Goal: Transaction & Acquisition: Purchase product/service

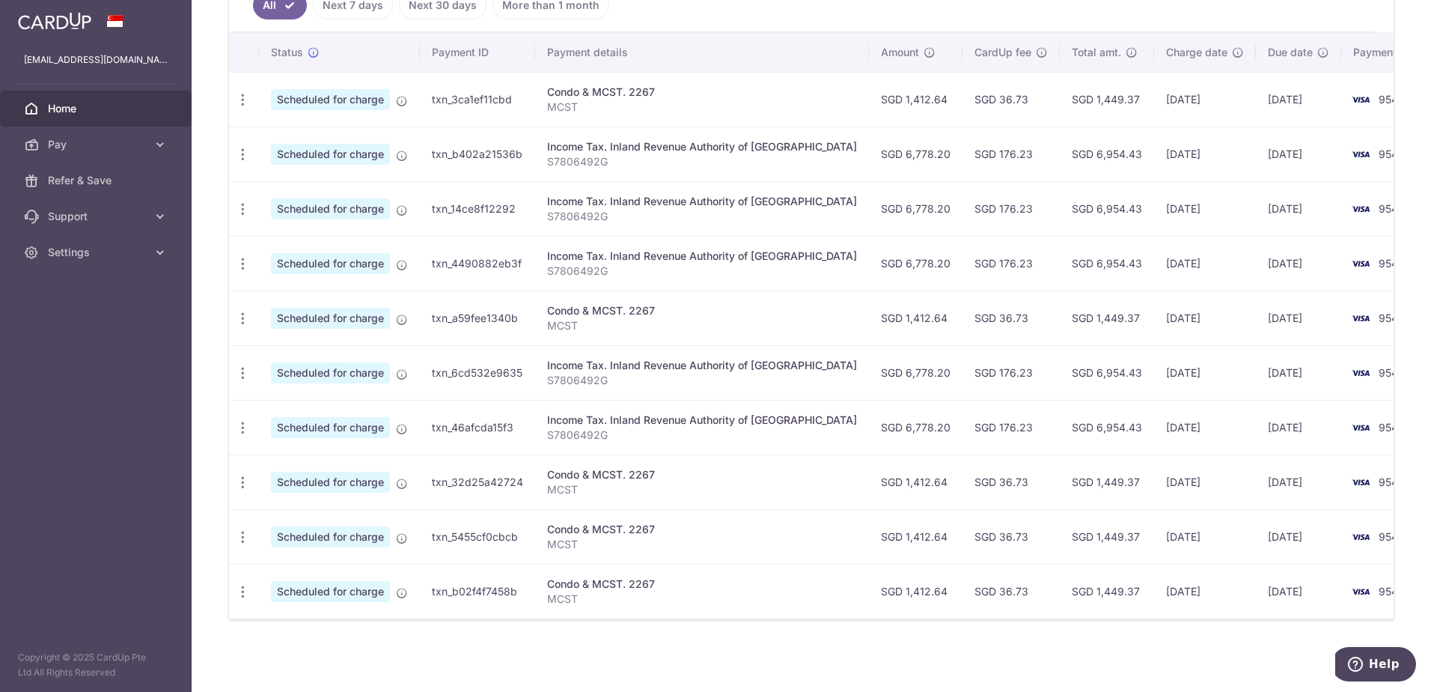
scroll to position [287, 0]
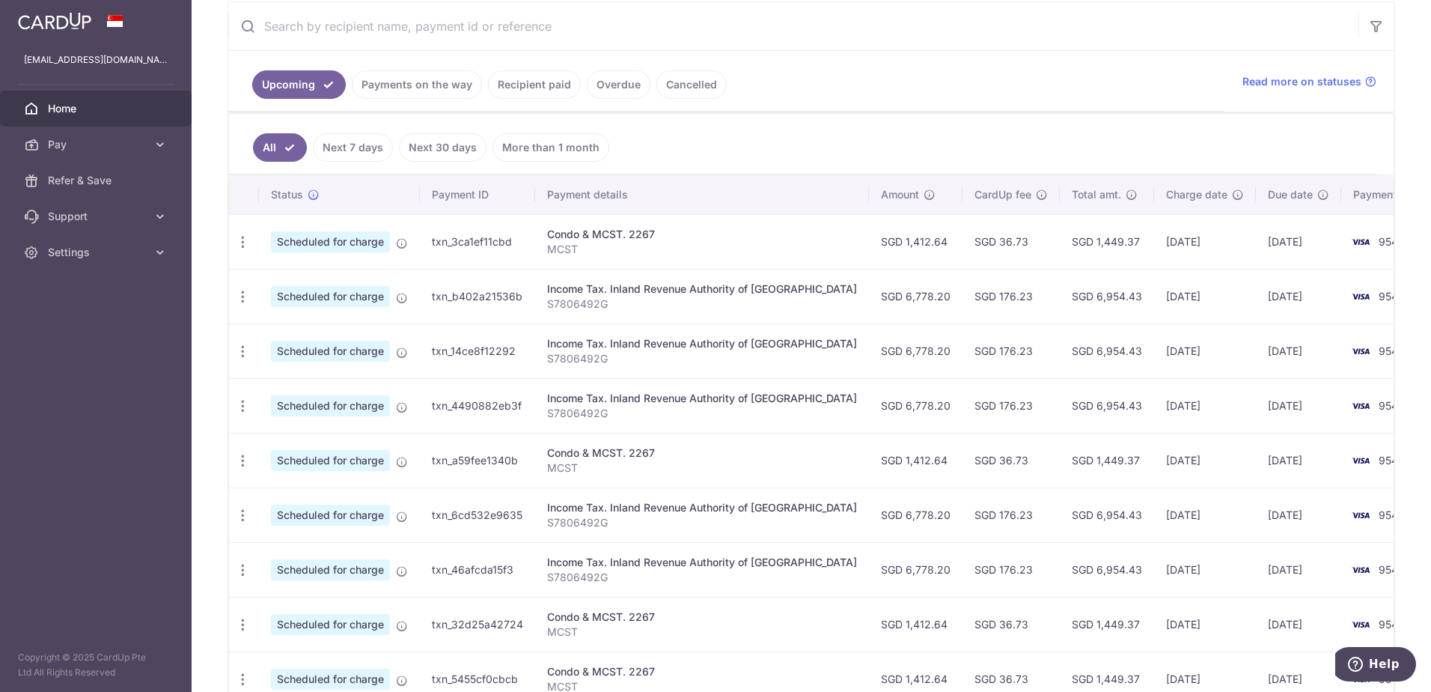
click at [548, 85] on link "Recipient paid" at bounding box center [534, 84] width 93 height 28
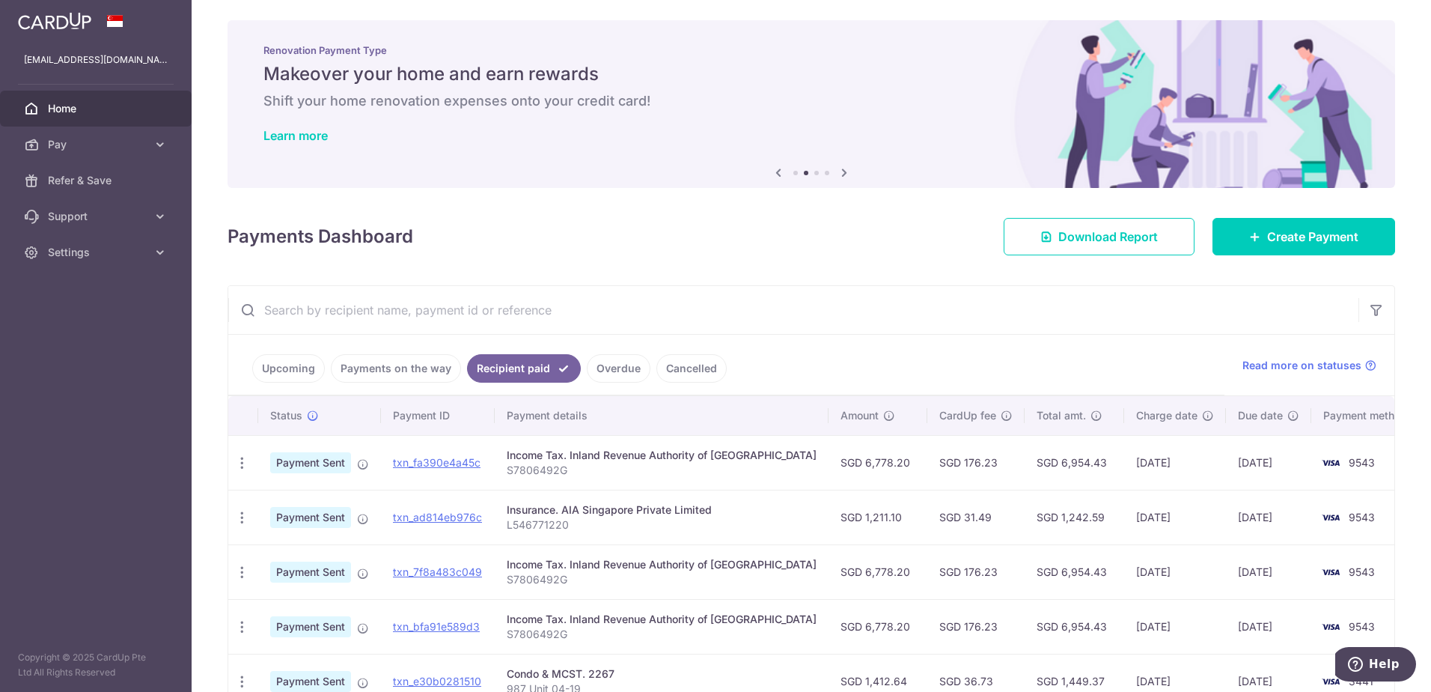
scroll to position [0, 0]
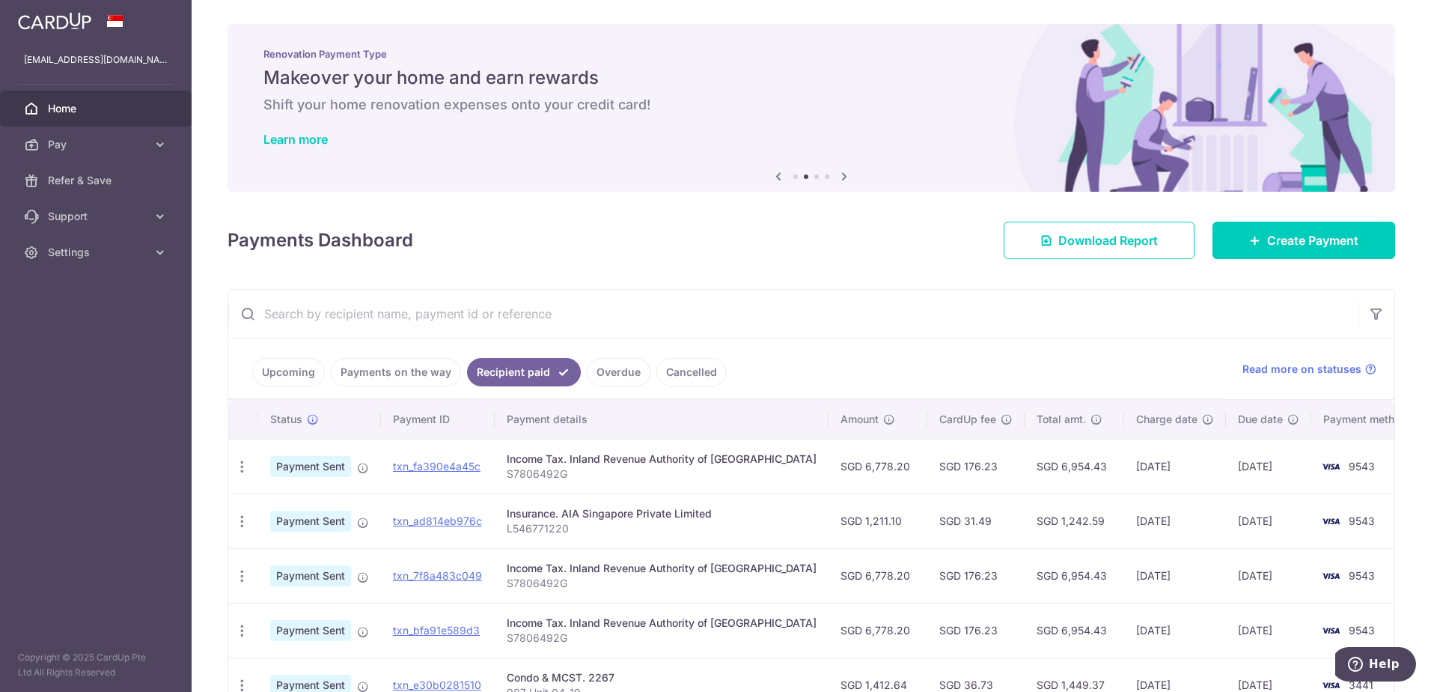
click at [619, 376] on link "Overdue" at bounding box center [619, 372] width 64 height 28
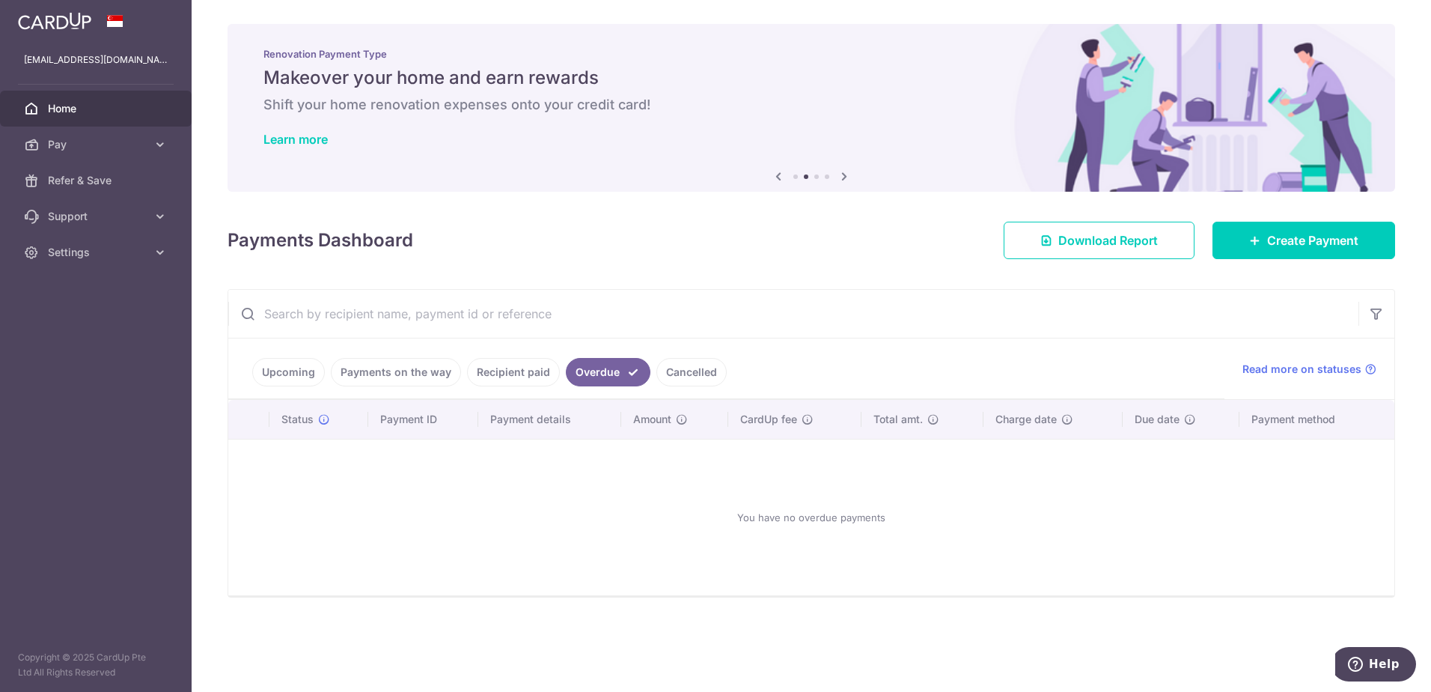
click at [416, 372] on link "Payments on the way" at bounding box center [396, 372] width 130 height 28
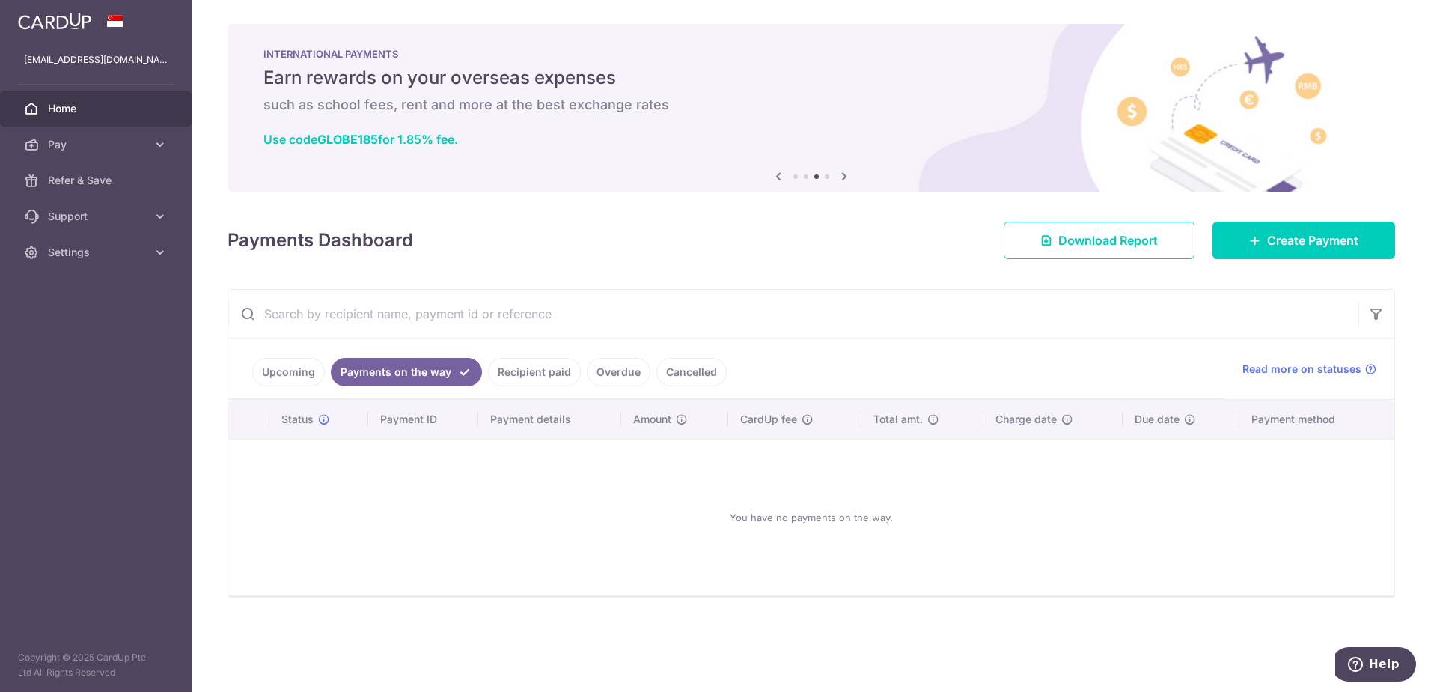
click at [308, 373] on link "Upcoming" at bounding box center [288, 372] width 73 height 28
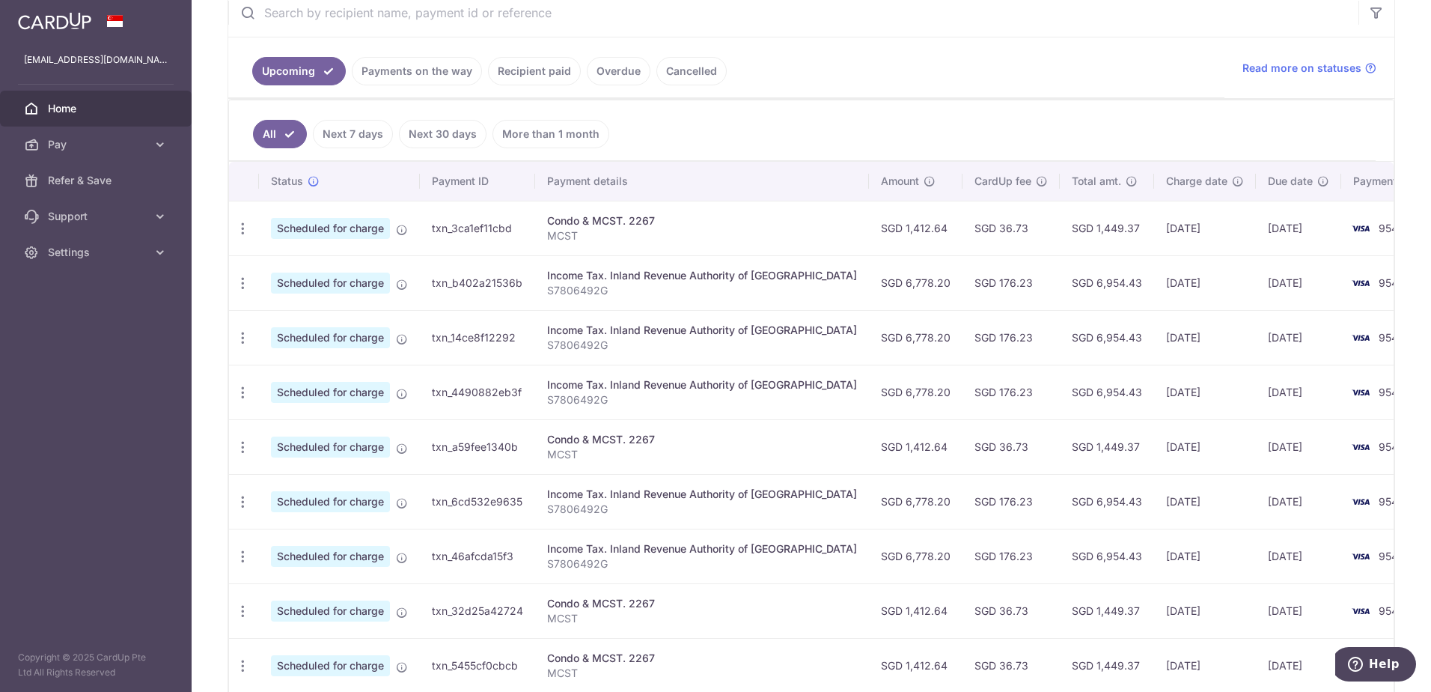
scroll to position [150, 0]
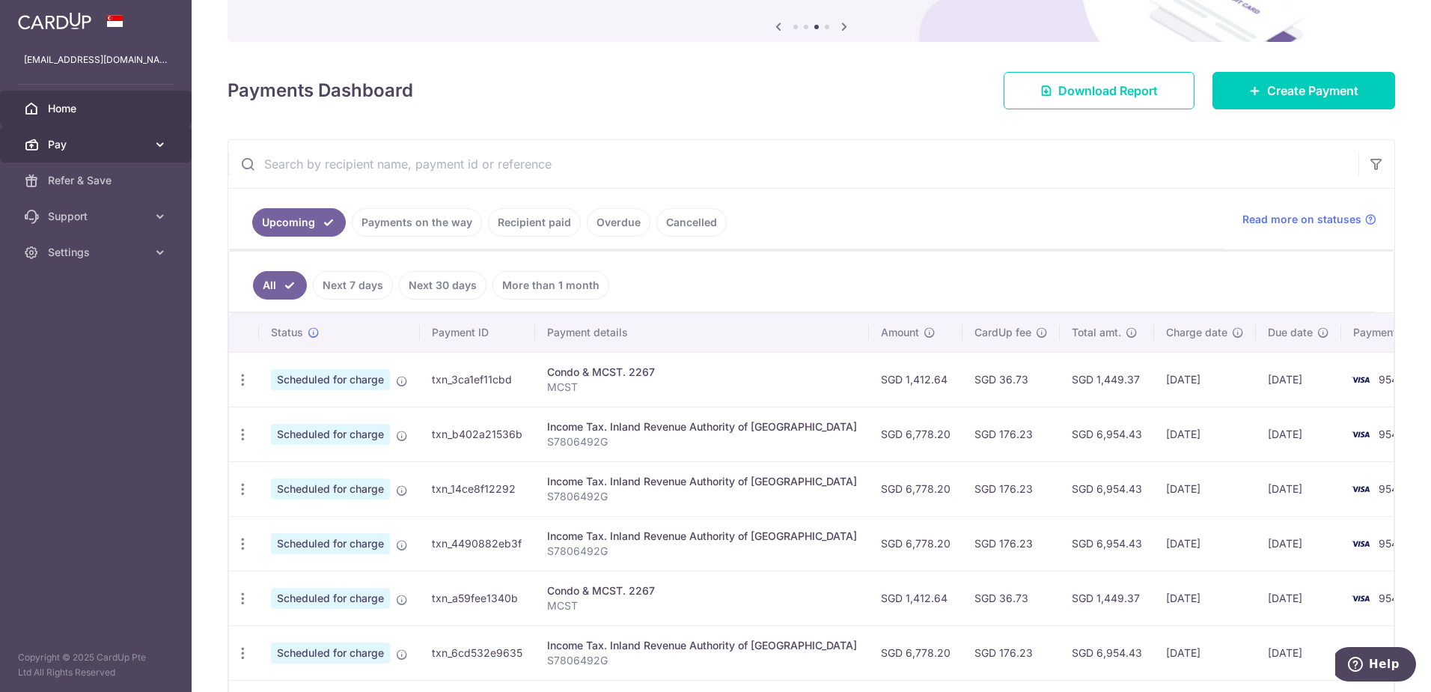
click at [55, 145] on span "Pay" at bounding box center [97, 144] width 99 height 15
click at [65, 150] on span "Pay" at bounding box center [97, 144] width 99 height 15
click at [69, 143] on span "Pay" at bounding box center [97, 144] width 99 height 15
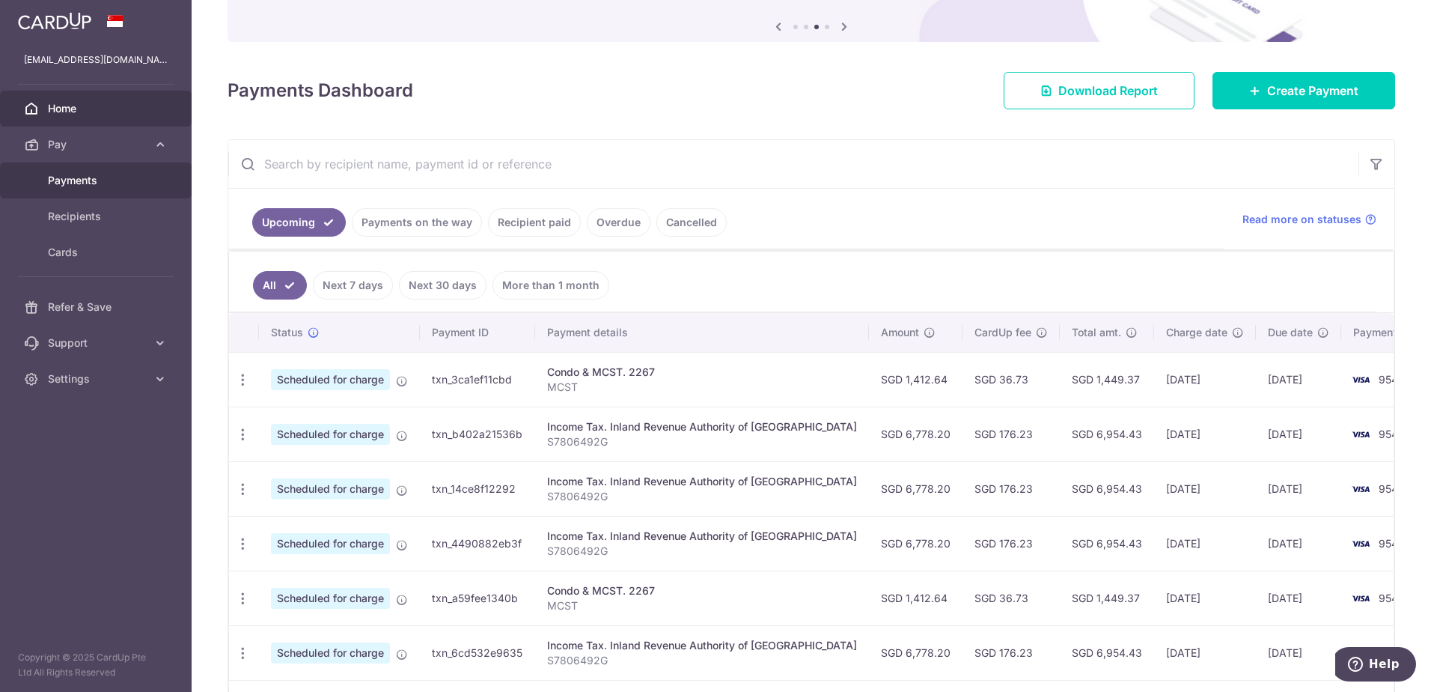
click at [73, 174] on span "Payments" at bounding box center [97, 180] width 99 height 15
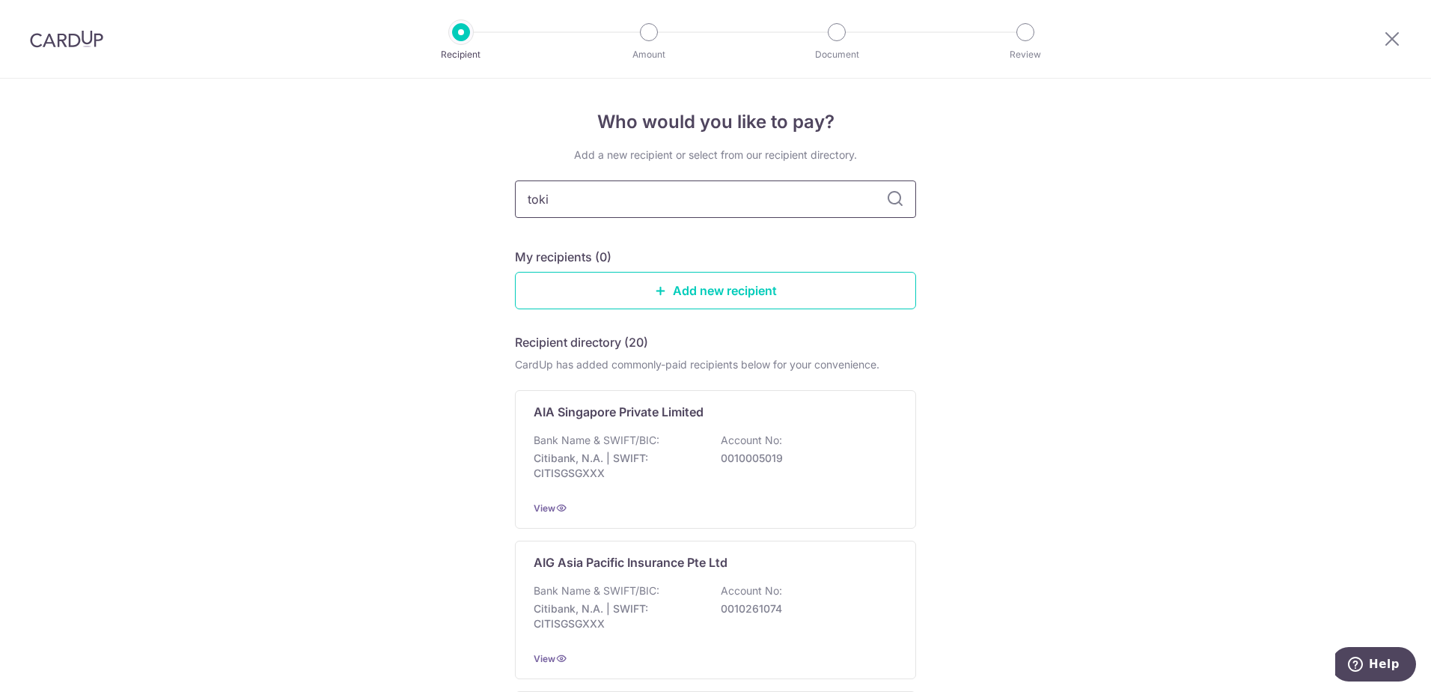
type input "tokio"
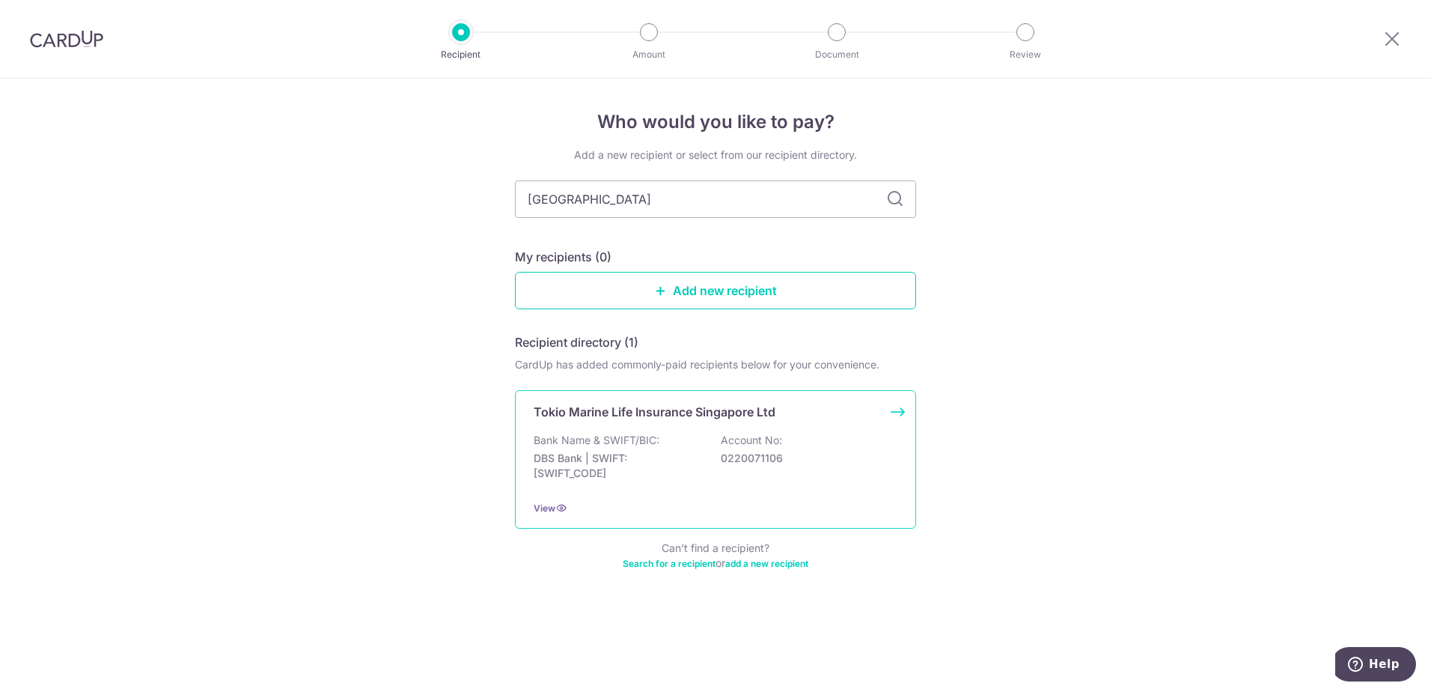
click at [584, 427] on div "Tokio Marine Life Insurance Singapore Ltd Bank Name & SWIFT/BIC: DBS Bank | SWI…" at bounding box center [715, 459] width 401 height 138
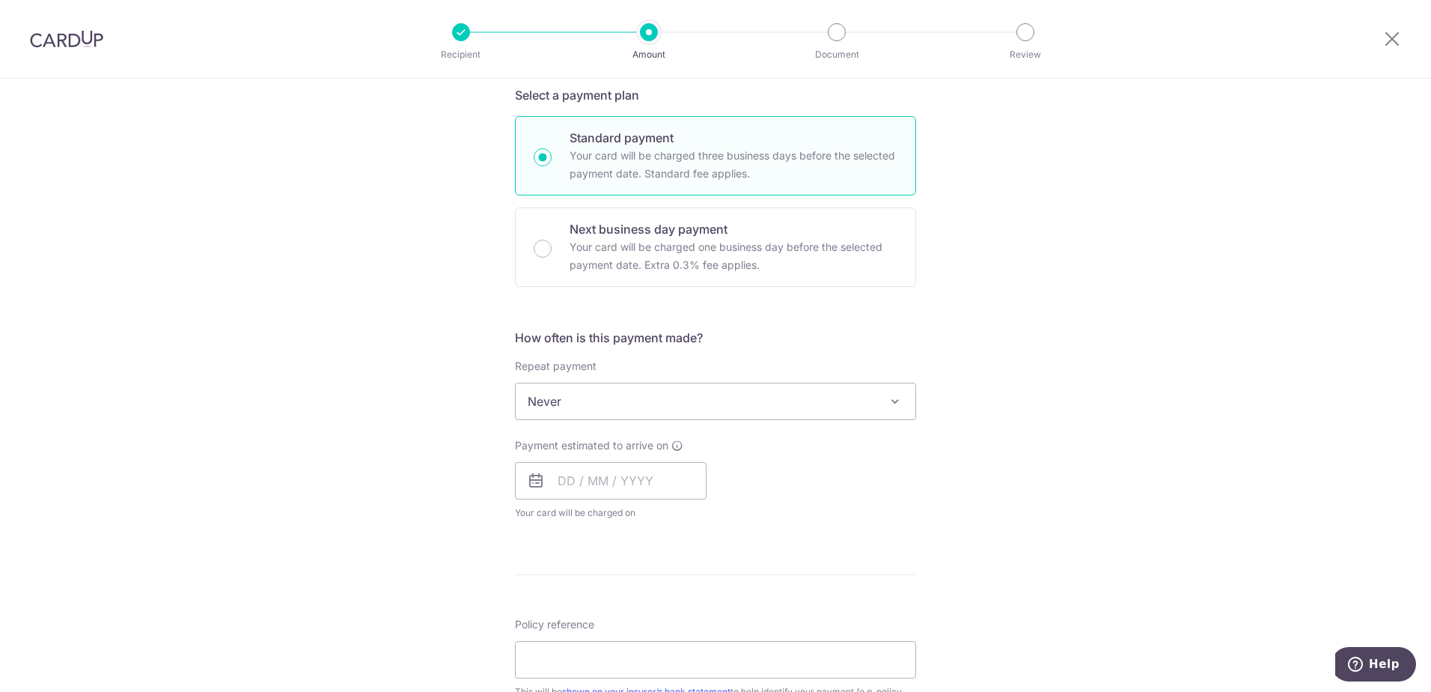
scroll to position [374, 0]
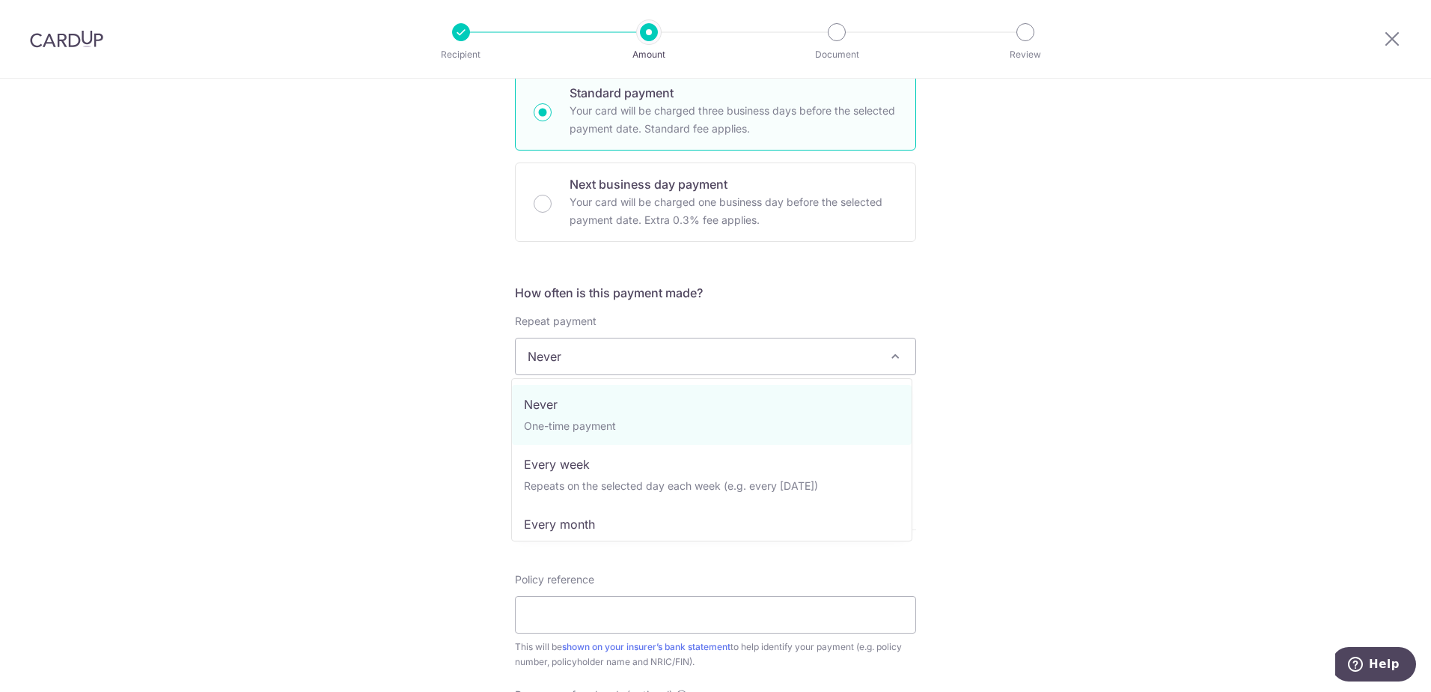
click at [603, 351] on span "Never" at bounding box center [716, 356] width 400 height 36
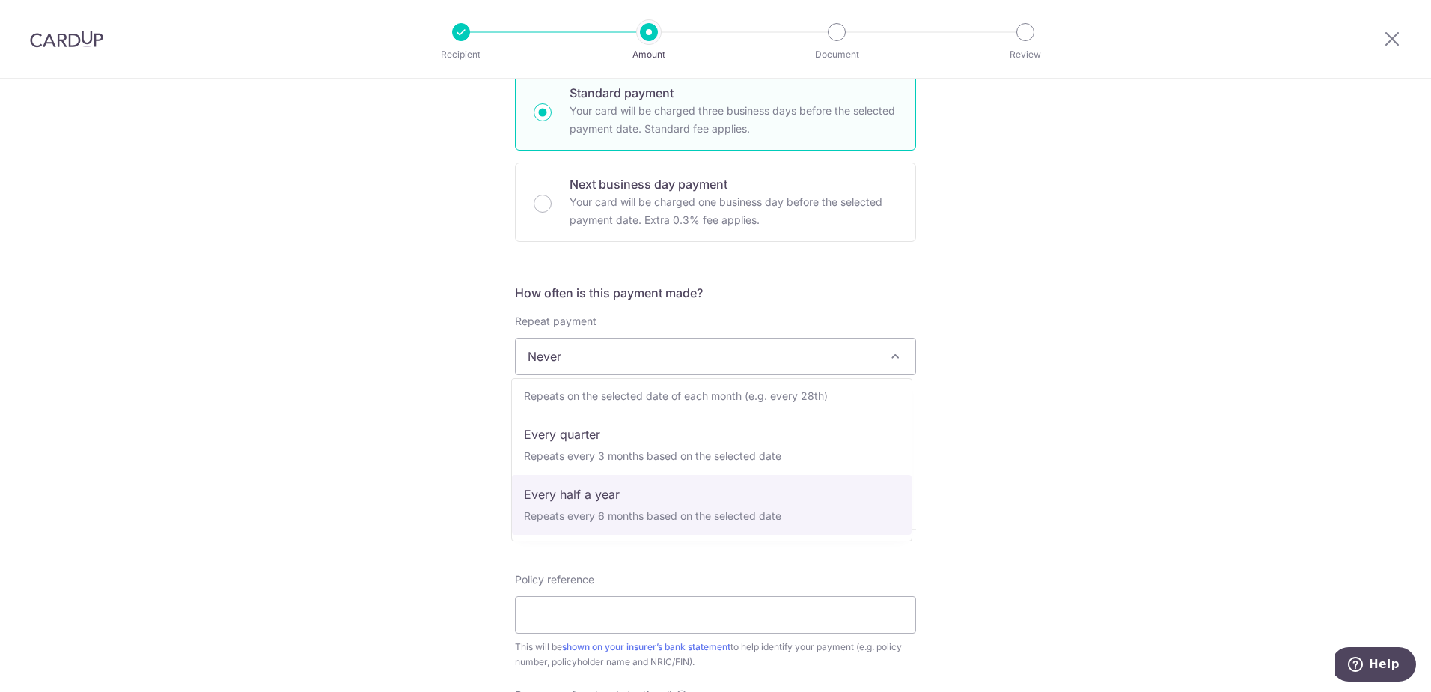
scroll to position [210, 0]
select select "6"
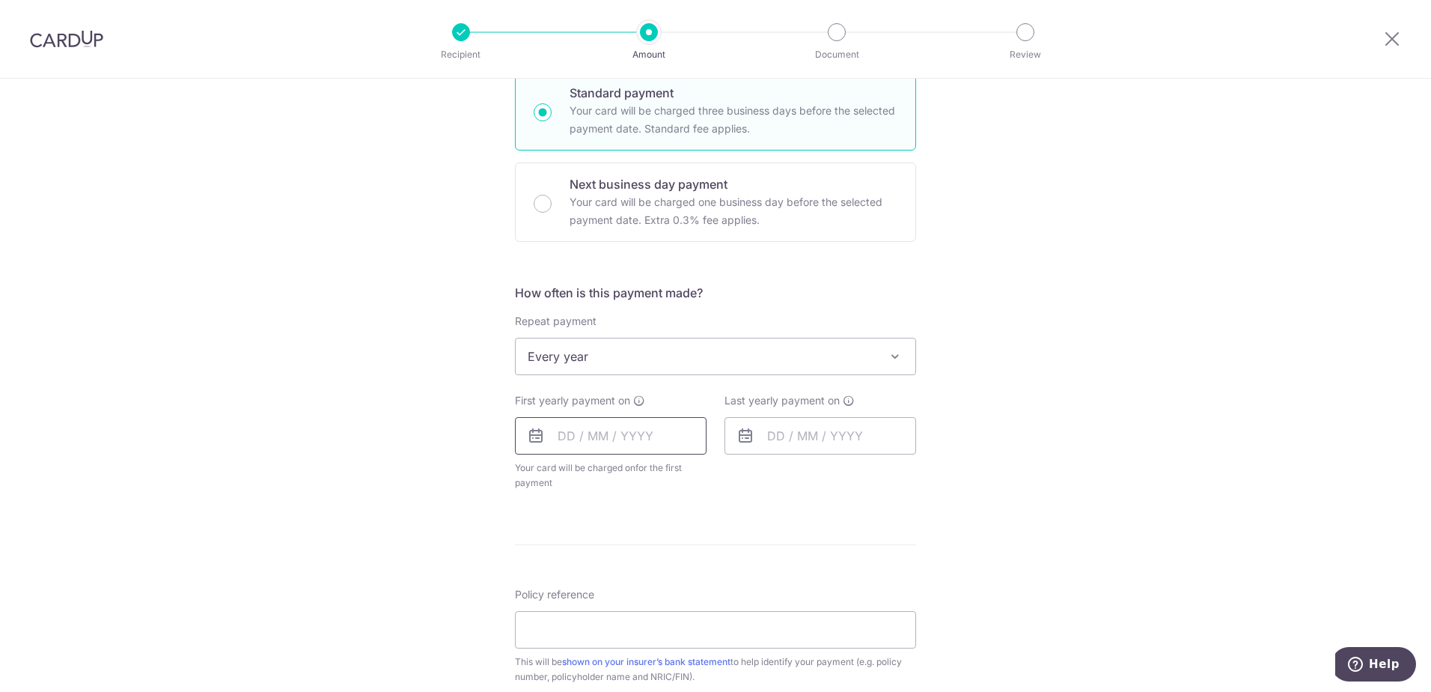
click at [555, 446] on input "text" at bounding box center [611, 435] width 192 height 37
type input "17"
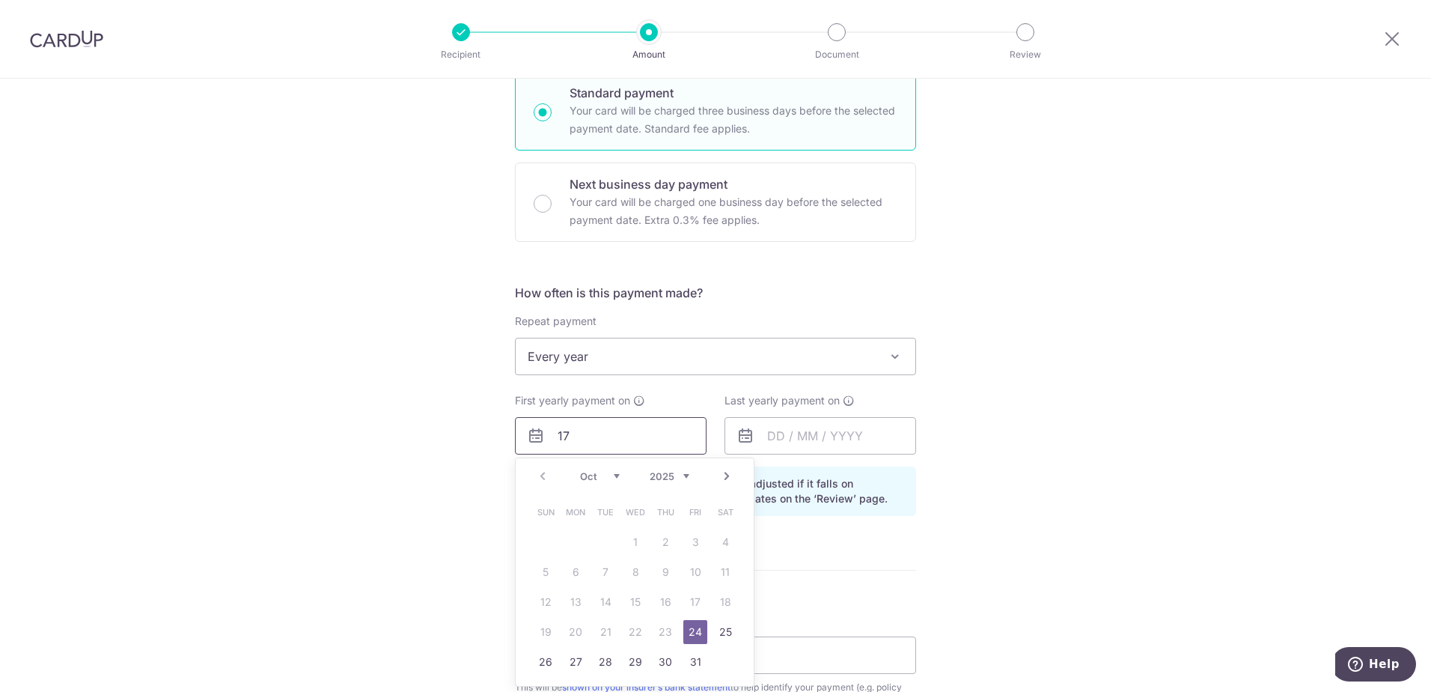
click at [592, 445] on input "17" at bounding box center [611, 435] width 192 height 37
click at [683, 625] on link "24" at bounding box center [695, 632] width 24 height 24
type input "24/10/2025"
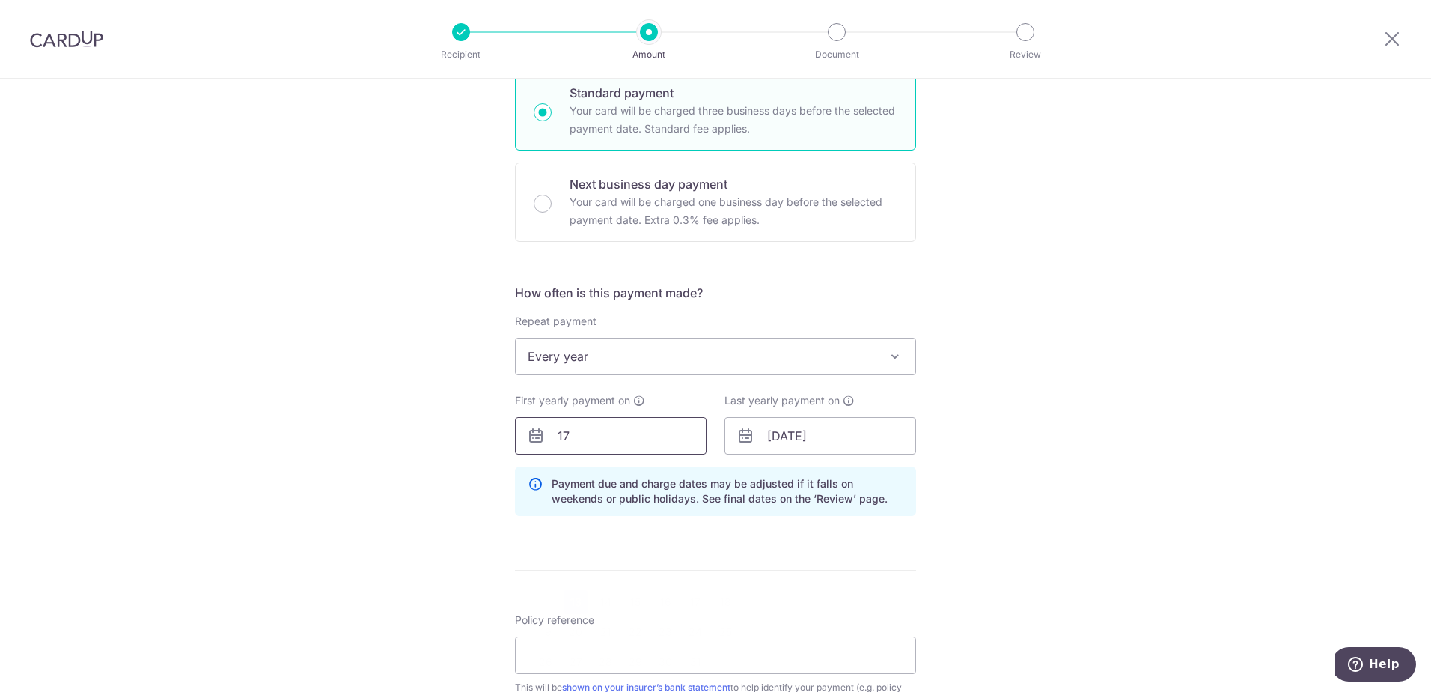
click at [584, 437] on input "17" at bounding box center [611, 435] width 192 height 37
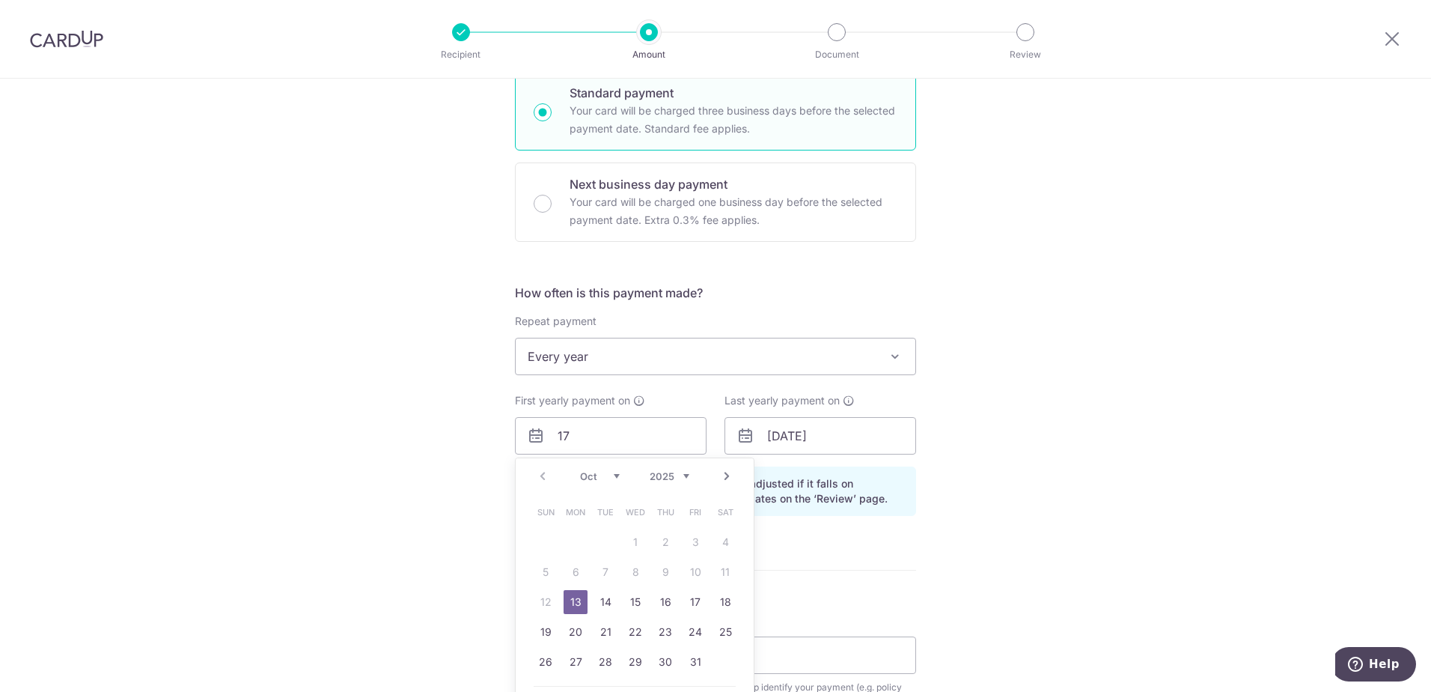
click at [650, 471] on select "2025 2026 2027 2028 2029 2030 2031 2032 2033 2034 2035" at bounding box center [670, 476] width 40 height 12
click at [823, 555] on form "Enter payment amount SGD Select Card Select option Add credit card Your Cards *…" at bounding box center [715, 415] width 401 height 1225
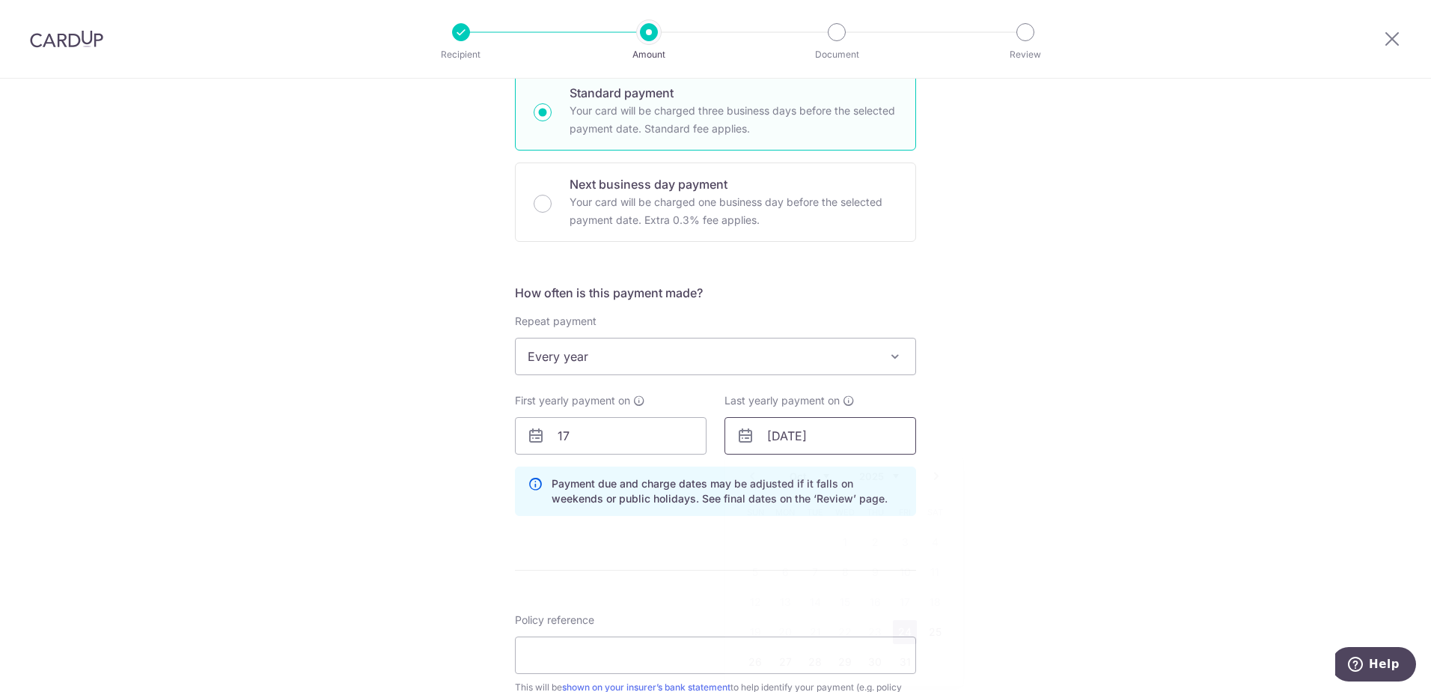
click at [766, 429] on input "[DATE]" at bounding box center [820, 435] width 192 height 37
click at [626, 441] on input "17" at bounding box center [611, 435] width 192 height 37
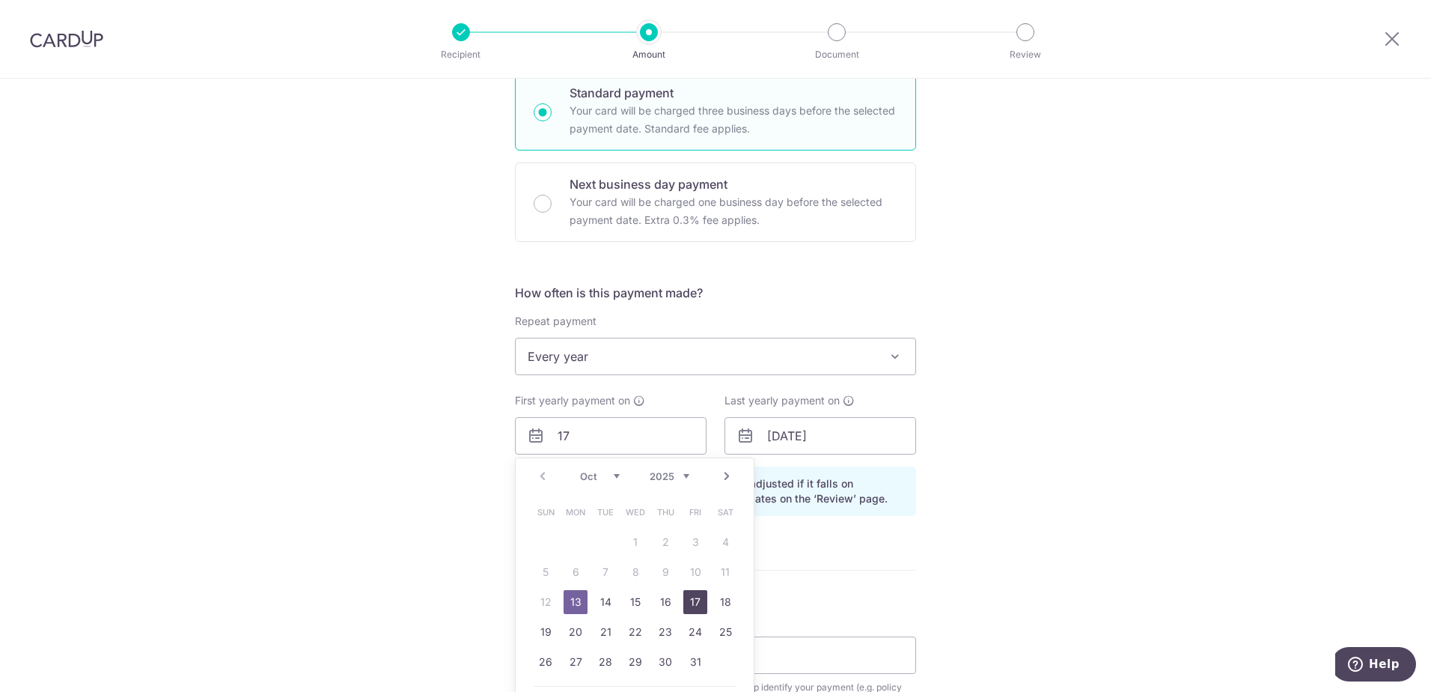
click at [689, 599] on link "17" at bounding box center [695, 602] width 24 height 24
type input "17/10/2025"
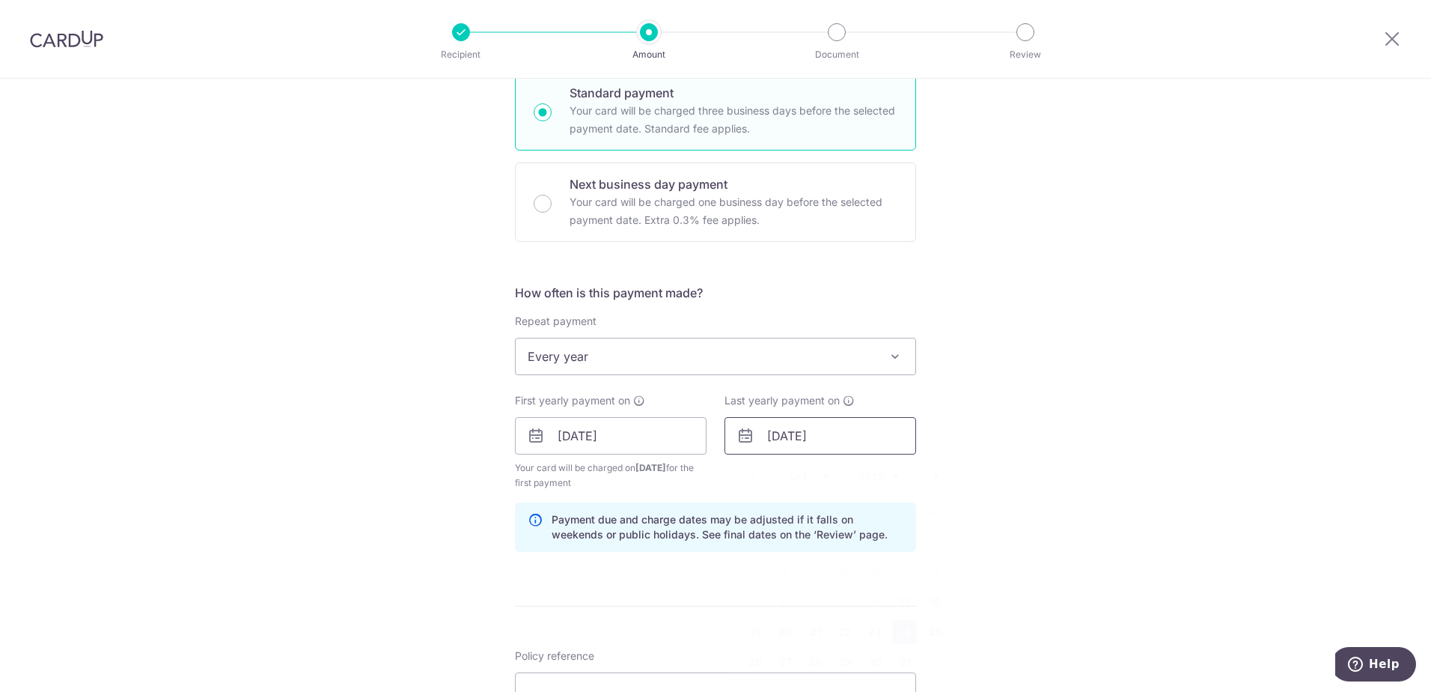
click at [826, 439] on input "24/10/2025" at bounding box center [820, 435] width 192 height 37
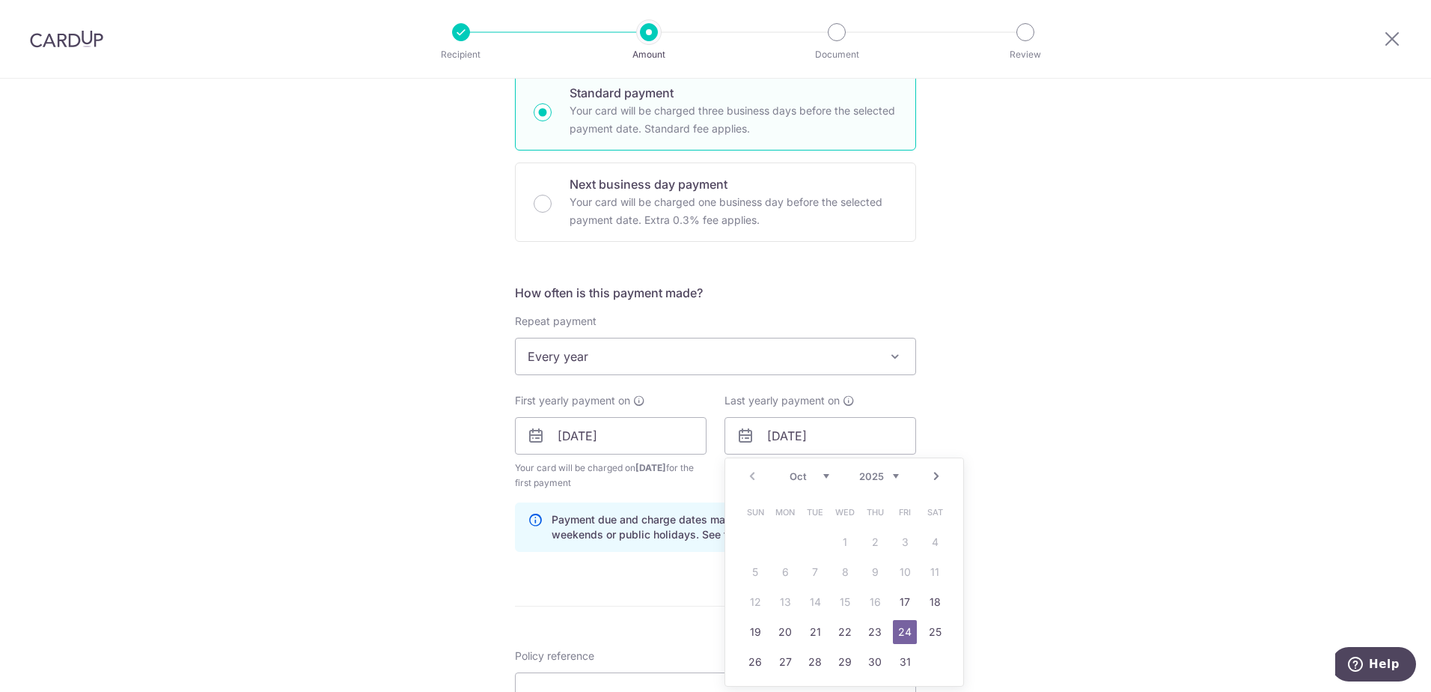
click at [882, 471] on select "2025 2026 2027 2028 2029 2030 2031 2032 2033 2034 2035" at bounding box center [879, 476] width 40 height 12
click at [924, 596] on link "17" at bounding box center [935, 602] width 24 height 24
type input "17/10/2026"
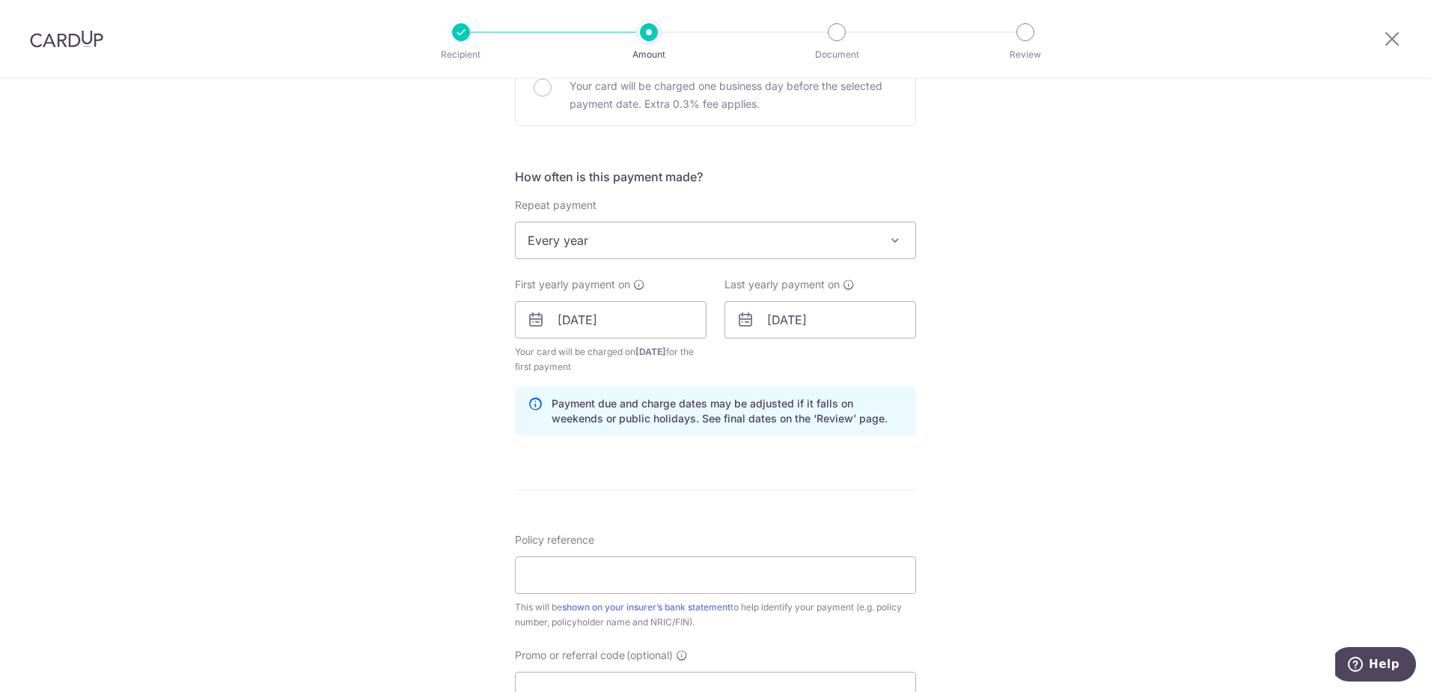
scroll to position [524, 0]
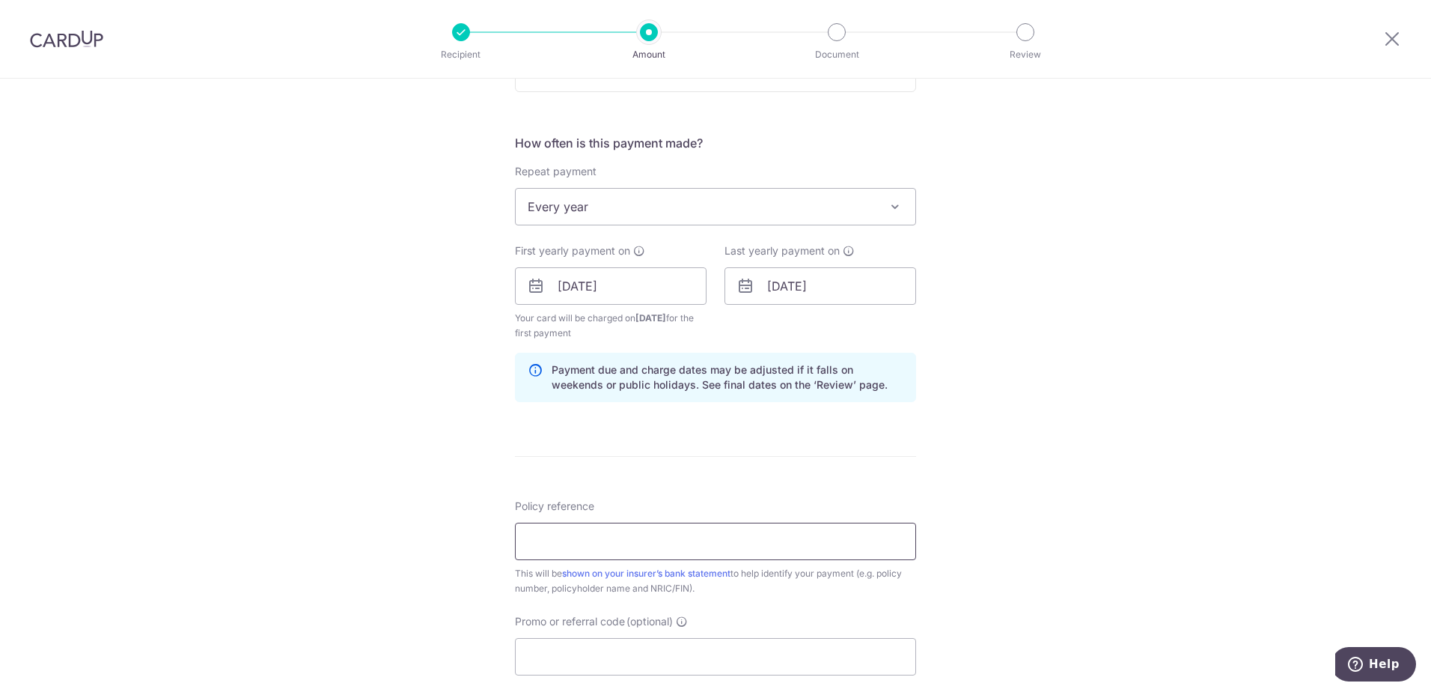
click at [558, 543] on input "Policy reference" at bounding box center [715, 540] width 401 height 37
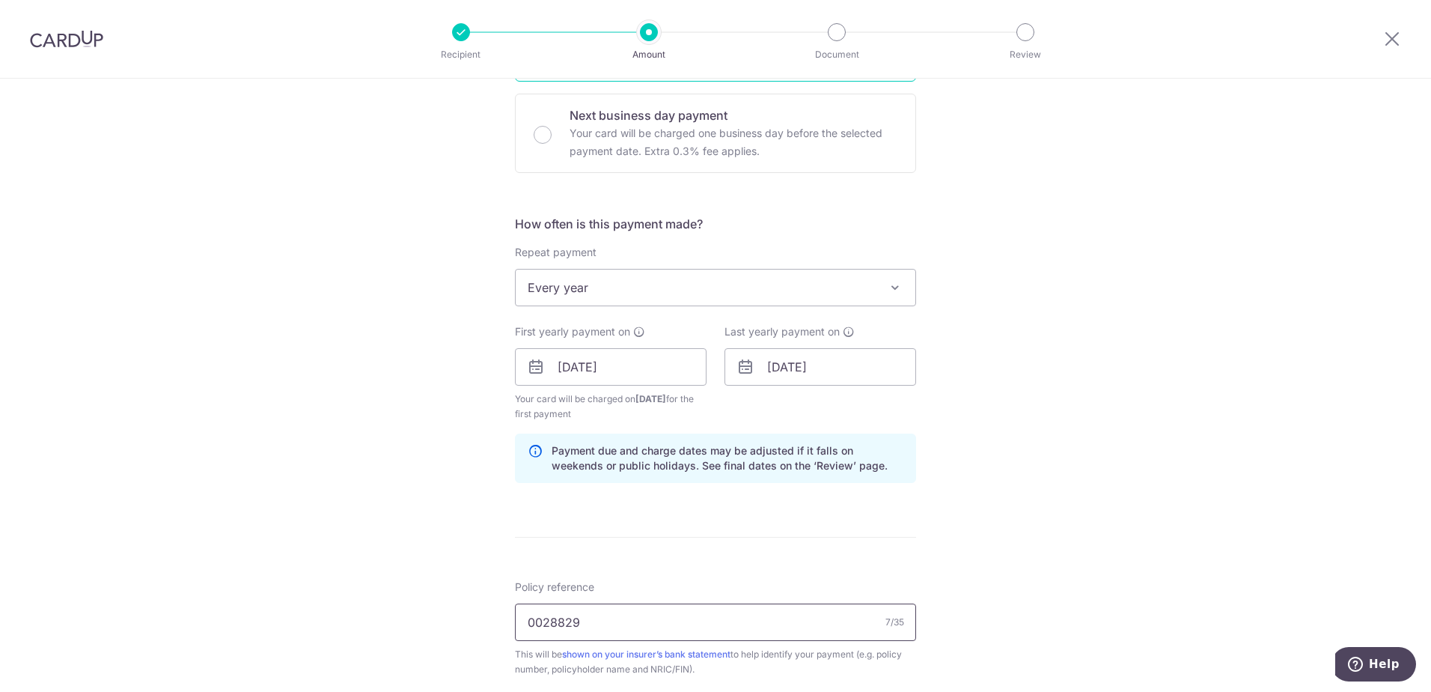
scroll to position [0, 0]
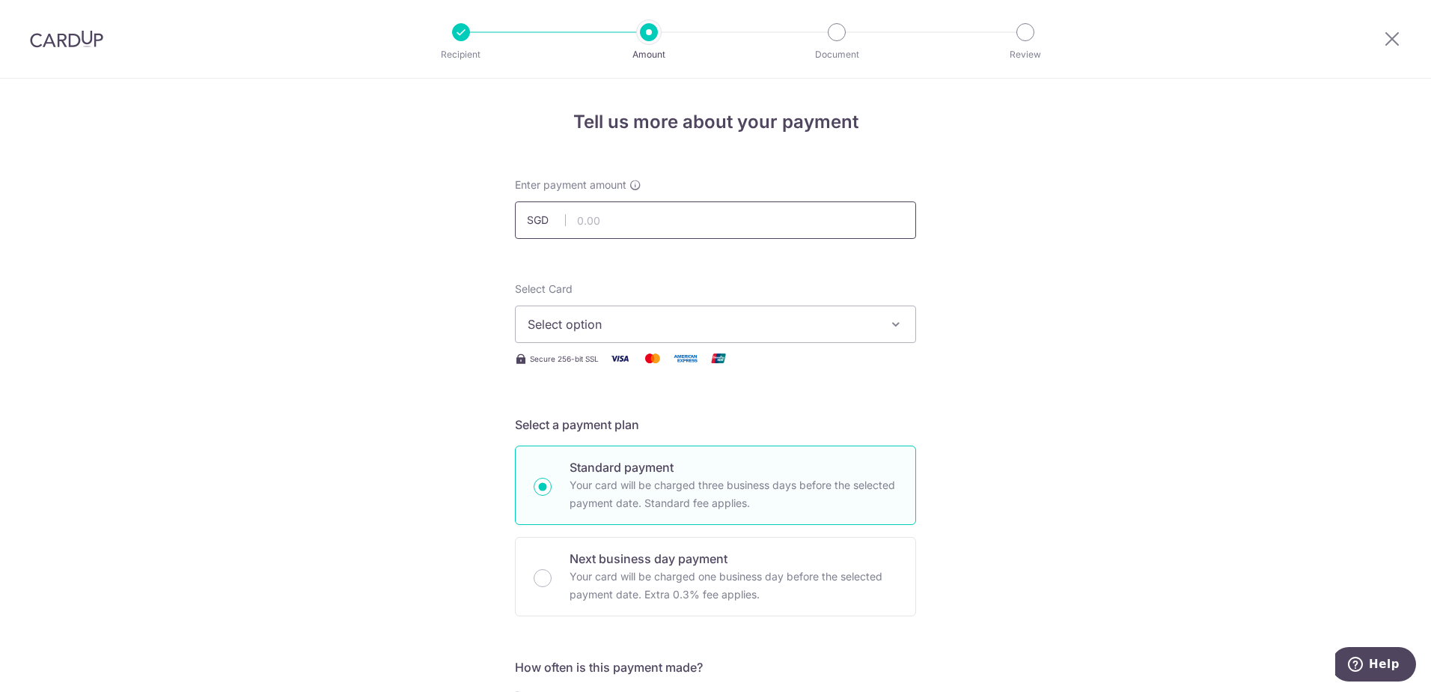
type input "0028829"
click at [581, 228] on input "text" at bounding box center [715, 219] width 401 height 37
type input "4,169.90"
click at [595, 326] on span "Select option" at bounding box center [702, 324] width 349 height 18
click at [596, 422] on span "**** 9543" at bounding box center [593, 431] width 58 height 18
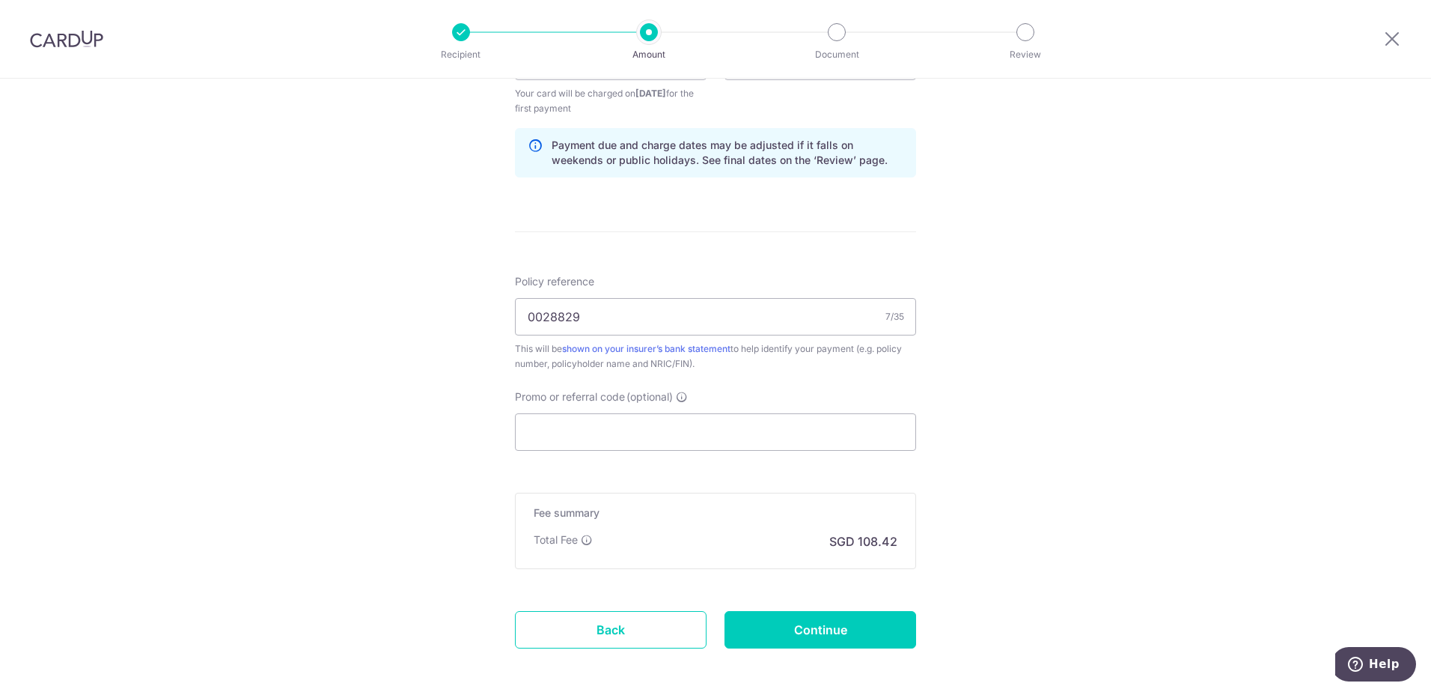
scroll to position [817, 0]
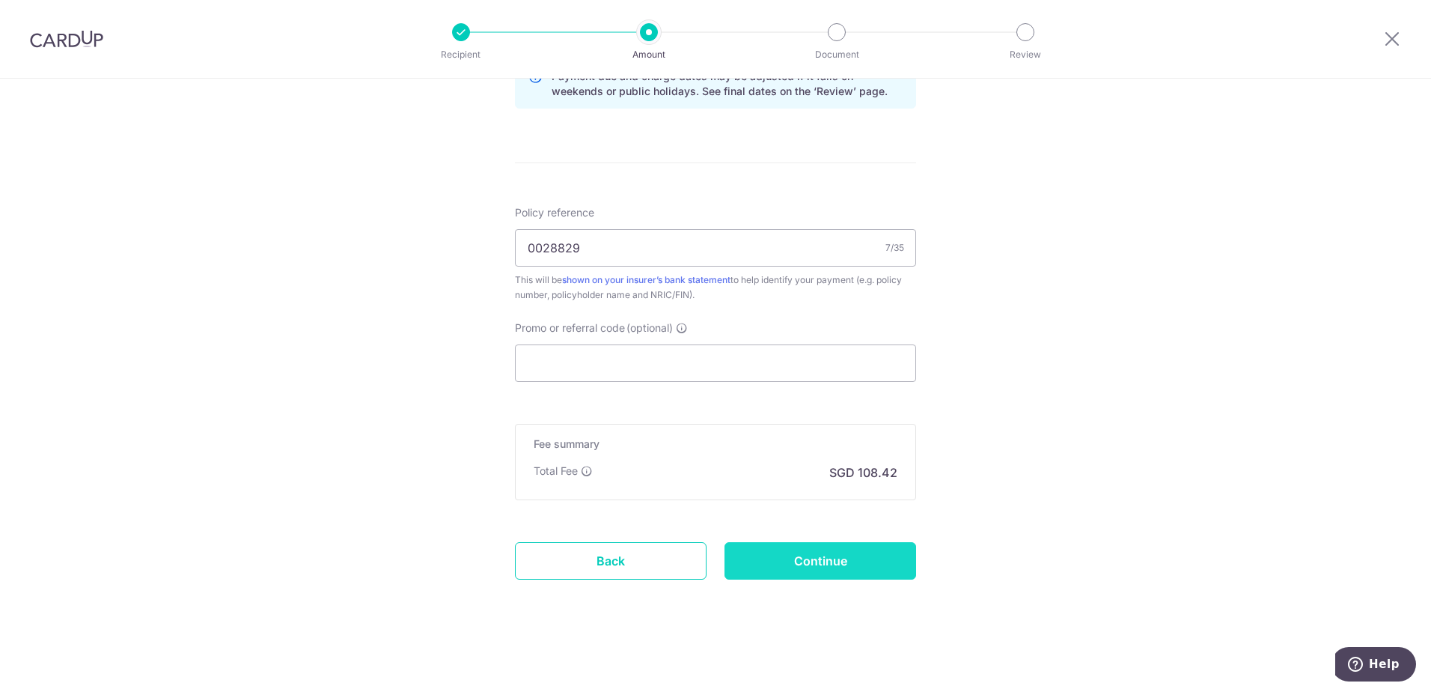
click at [776, 556] on input "Continue" at bounding box center [820, 560] width 192 height 37
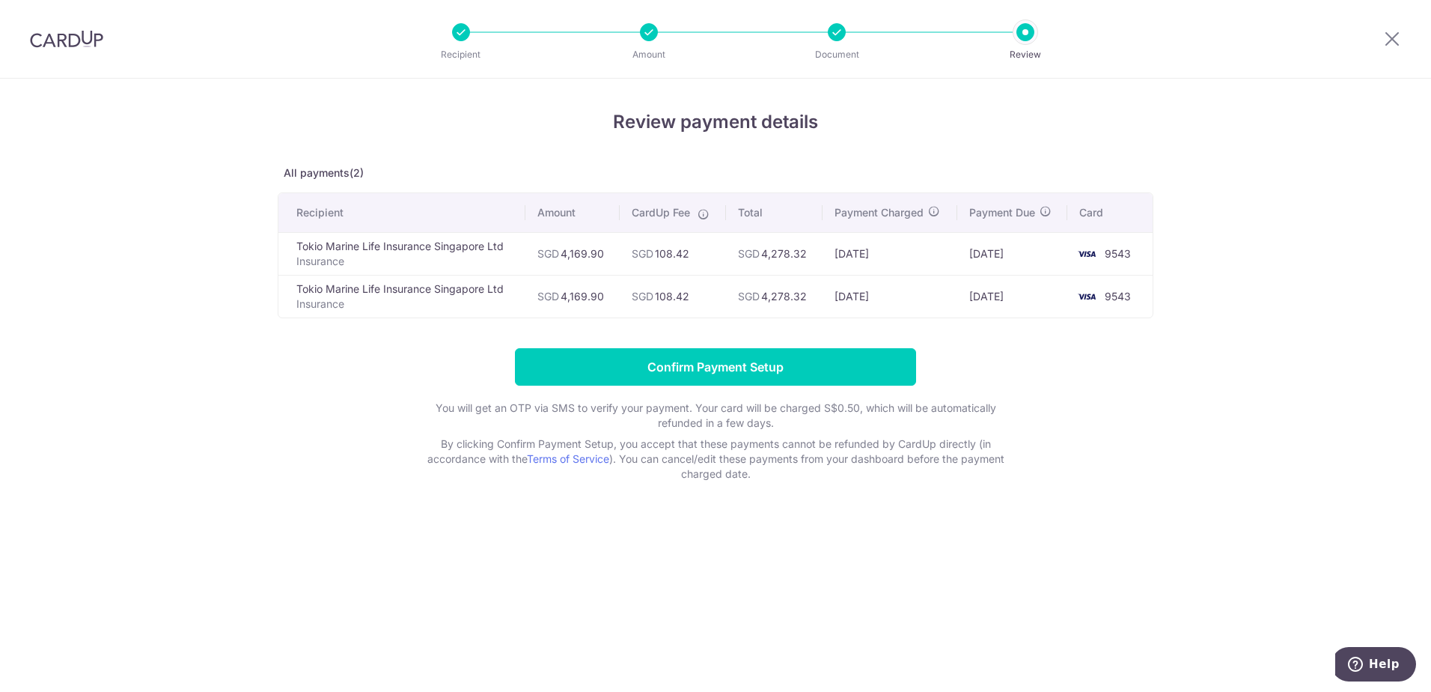
click at [309, 175] on p "All payments(2)" at bounding box center [716, 172] width 876 height 15
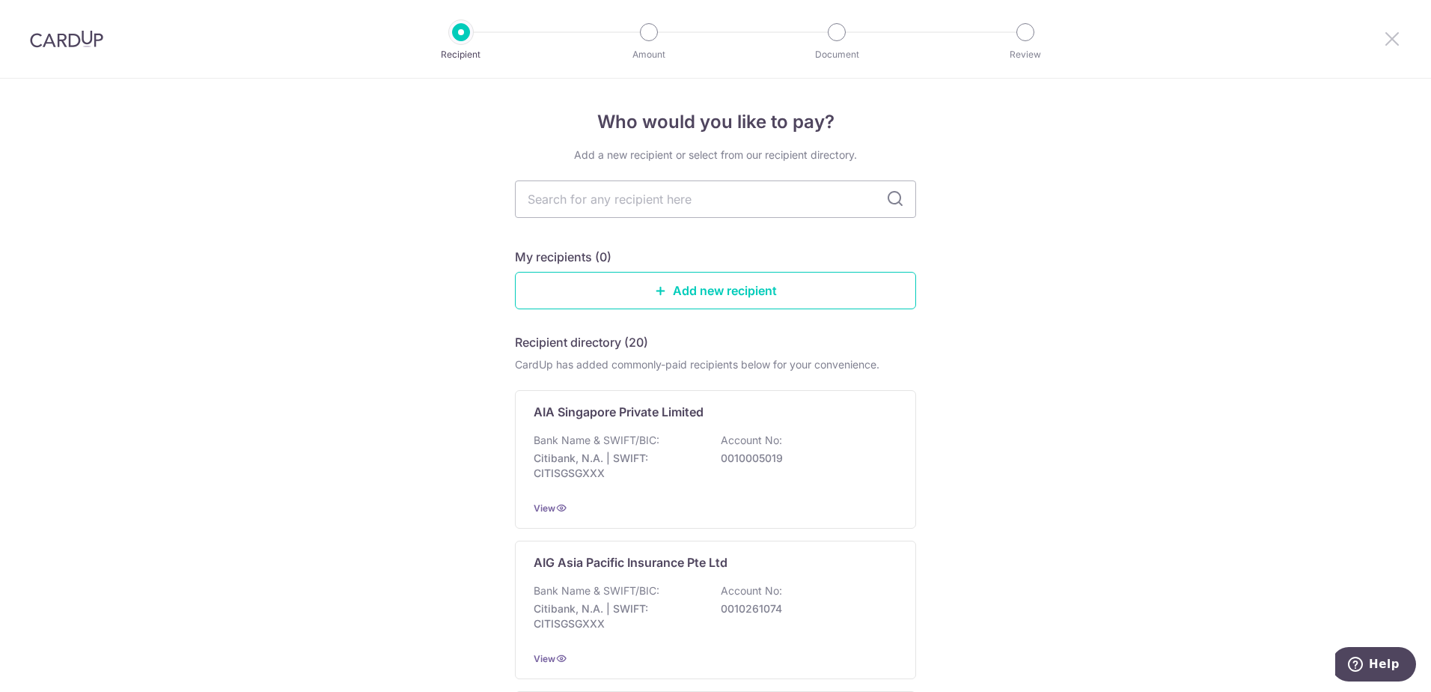
click at [1387, 34] on icon at bounding box center [1392, 38] width 18 height 19
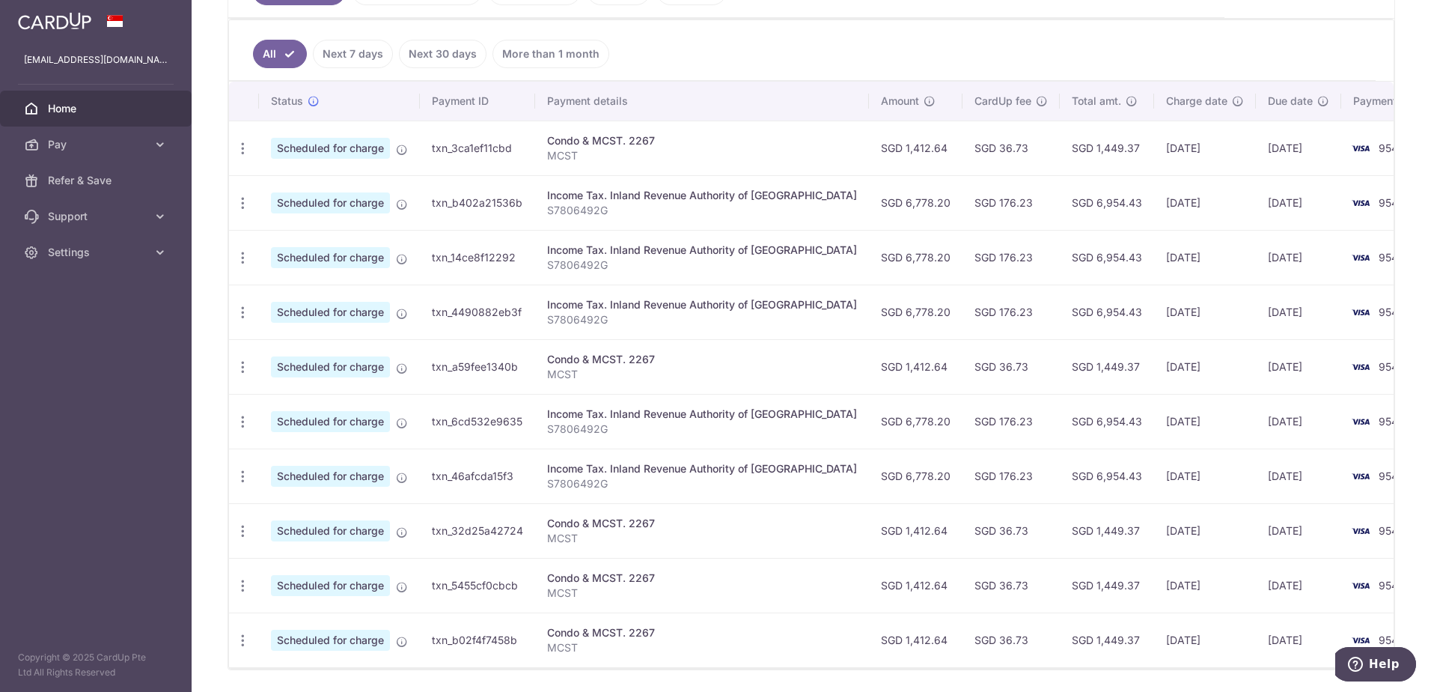
scroll to position [337, 0]
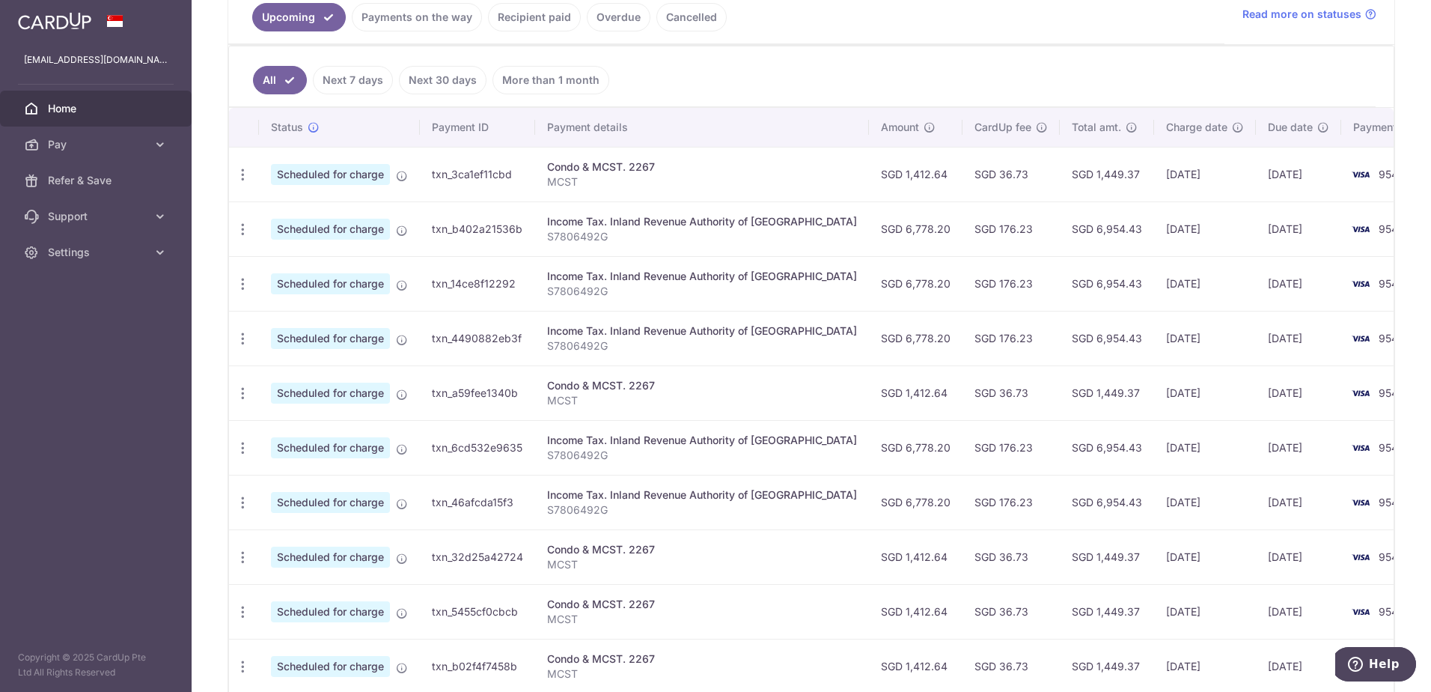
click at [350, 86] on link "Next 7 days" at bounding box center [353, 80] width 80 height 28
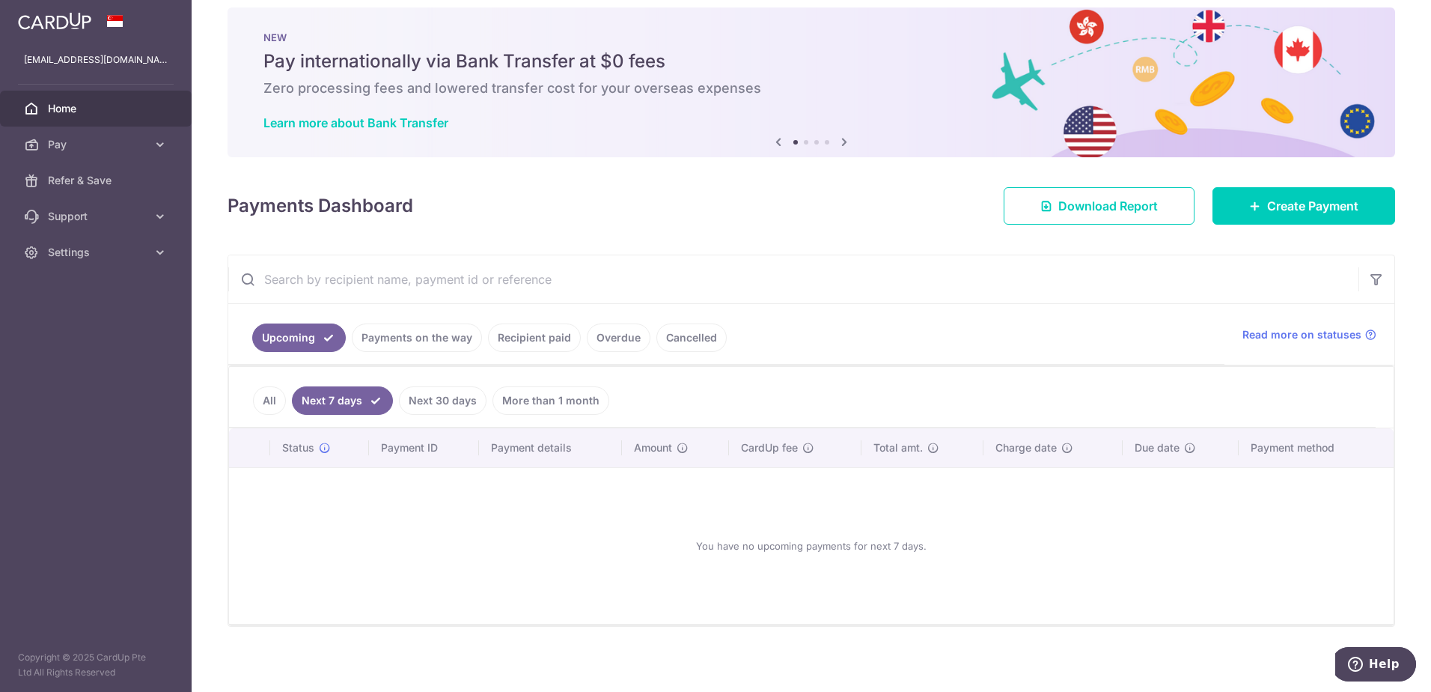
scroll to position [22, 0]
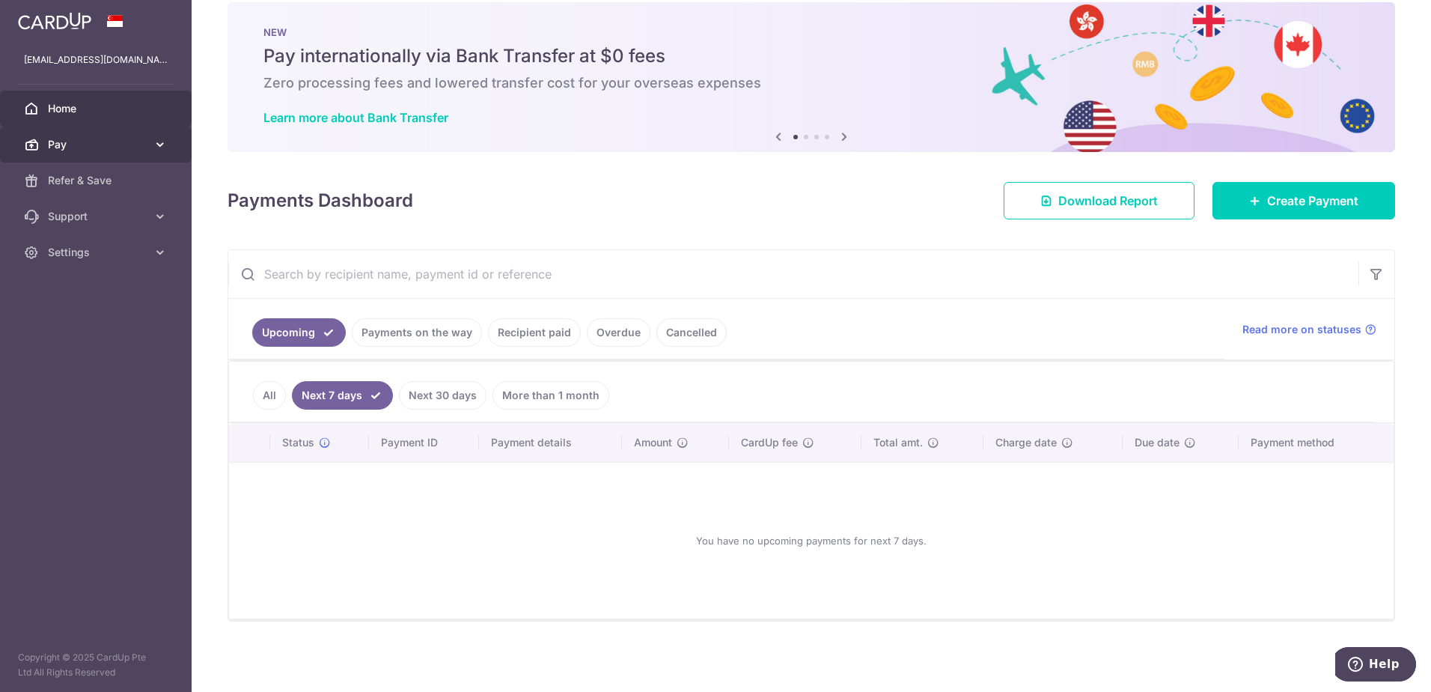
click at [101, 137] on span "Pay" at bounding box center [97, 144] width 99 height 15
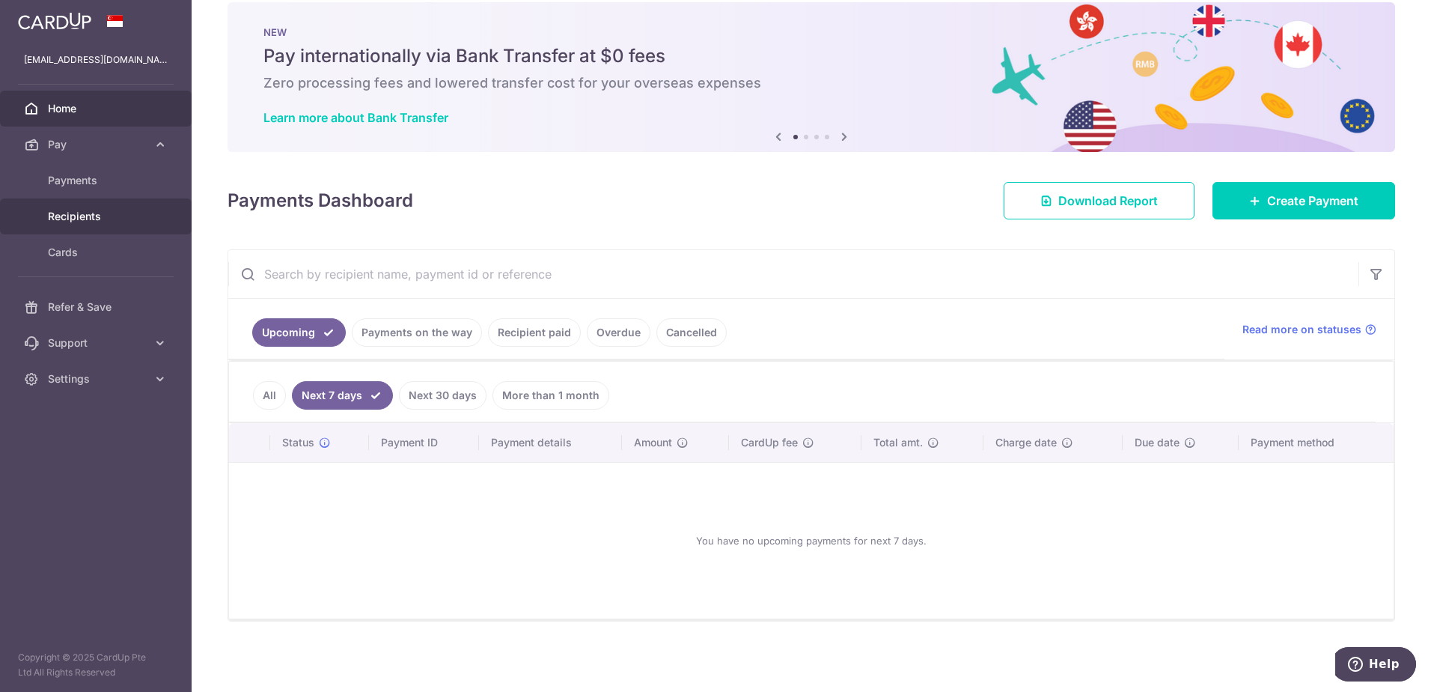
click at [97, 207] on link "Recipients" at bounding box center [96, 216] width 192 height 36
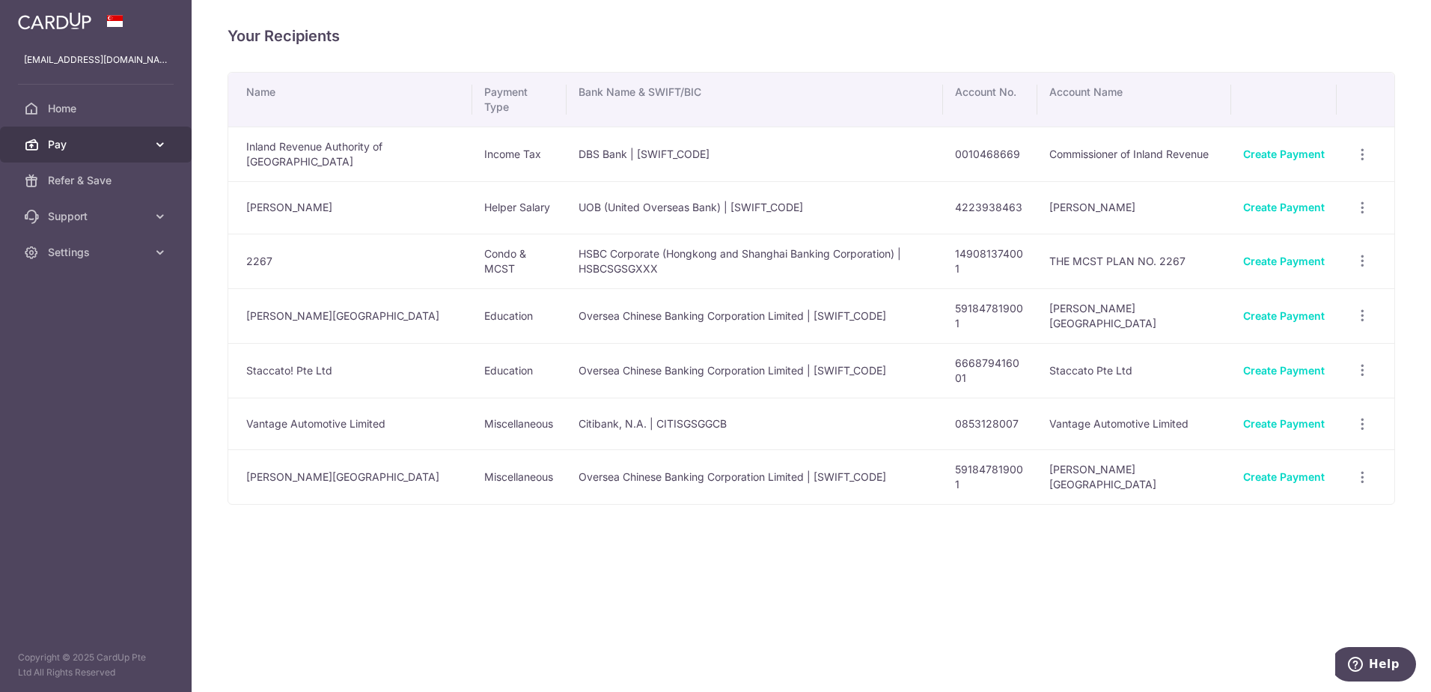
click at [77, 149] on span "Pay" at bounding box center [97, 144] width 99 height 15
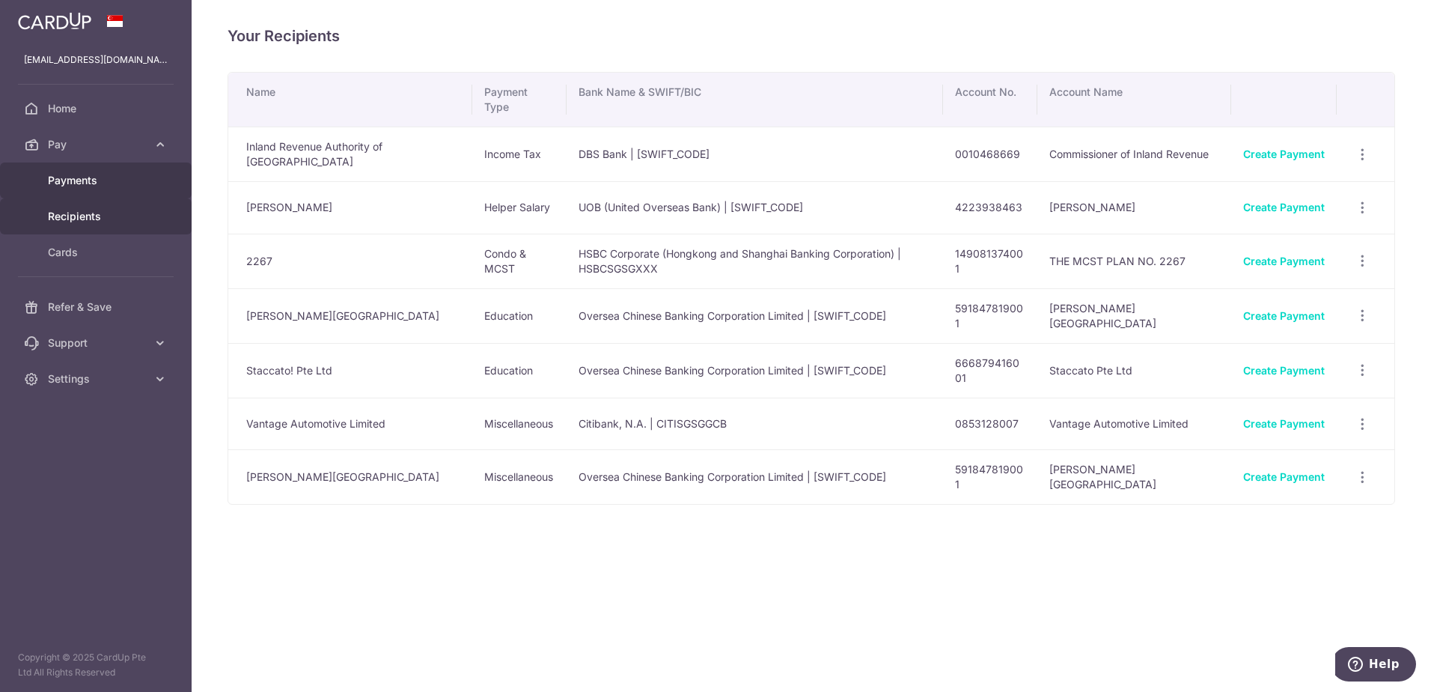
click at [77, 180] on span "Payments" at bounding box center [97, 180] width 99 height 15
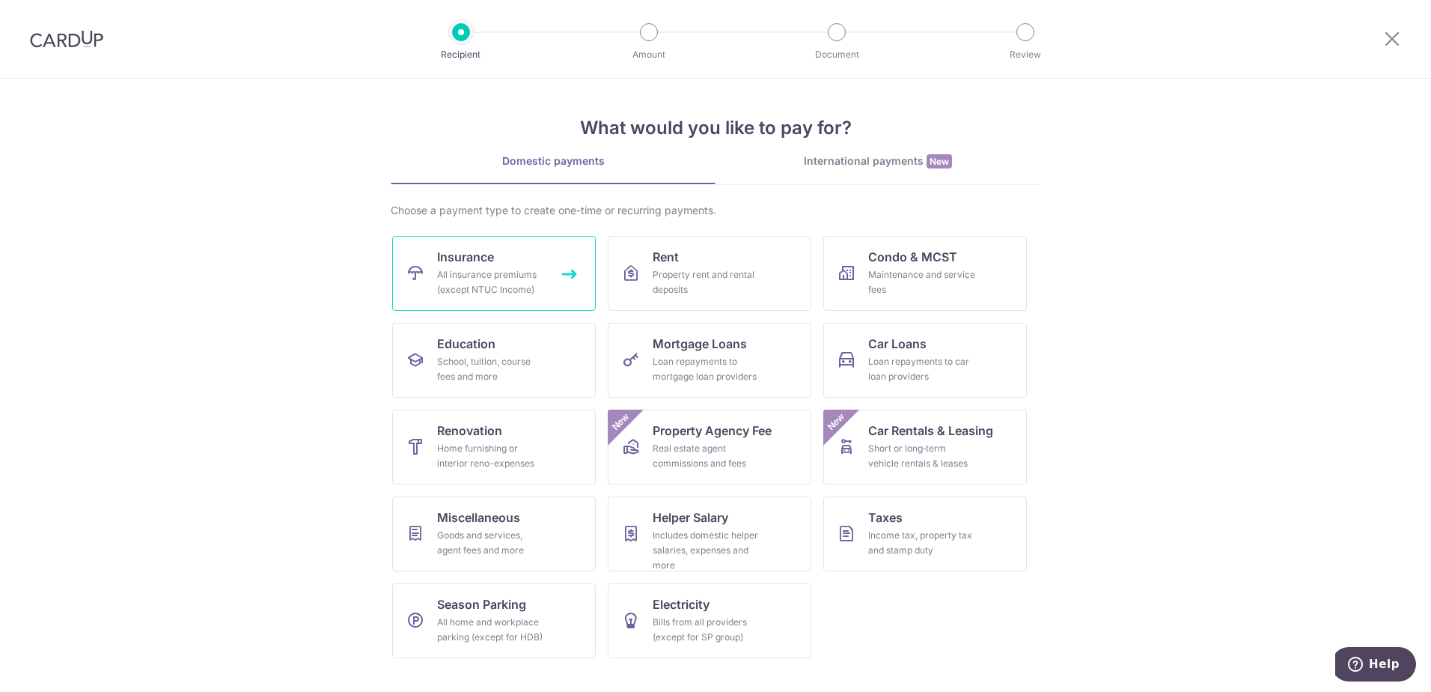
click at [475, 276] on div "All insurance premiums (except NTUC Income)" at bounding box center [491, 282] width 108 height 30
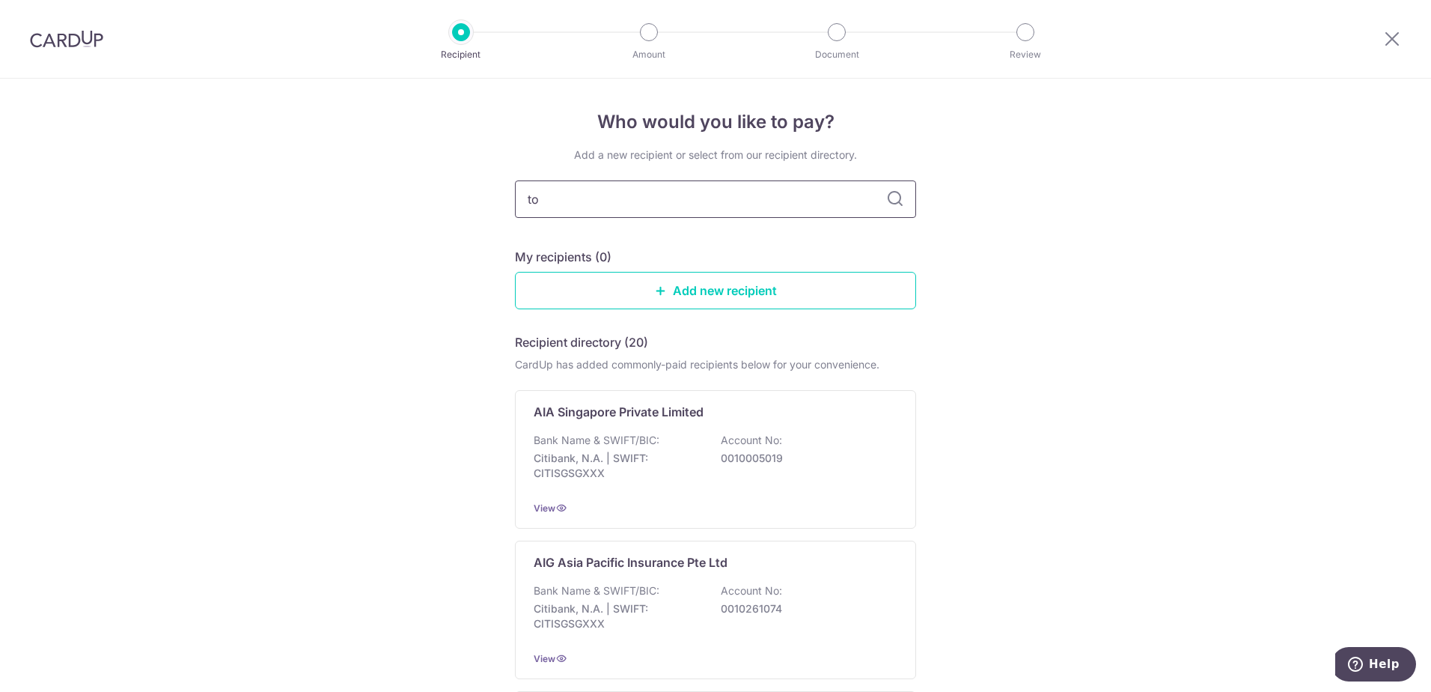
type input "tok"
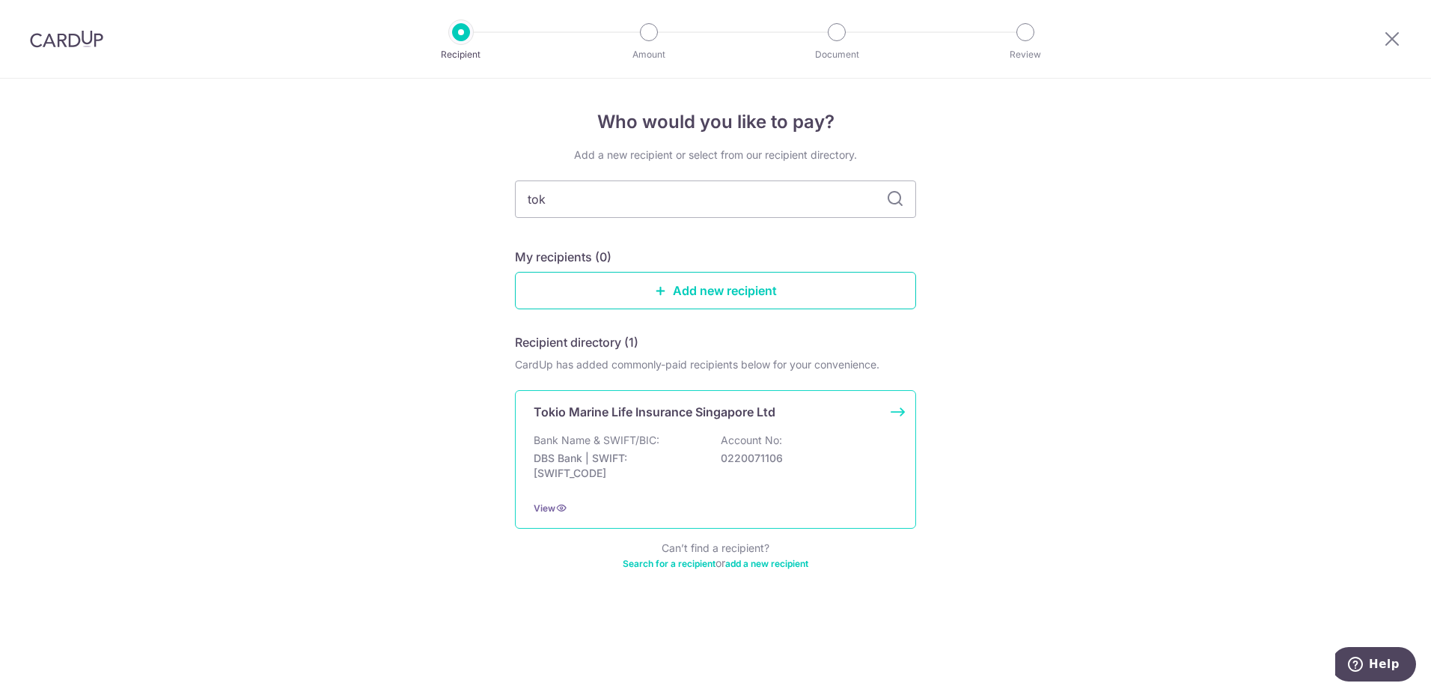
click at [598, 446] on p "Bank Name & SWIFT/BIC:" at bounding box center [597, 440] width 126 height 15
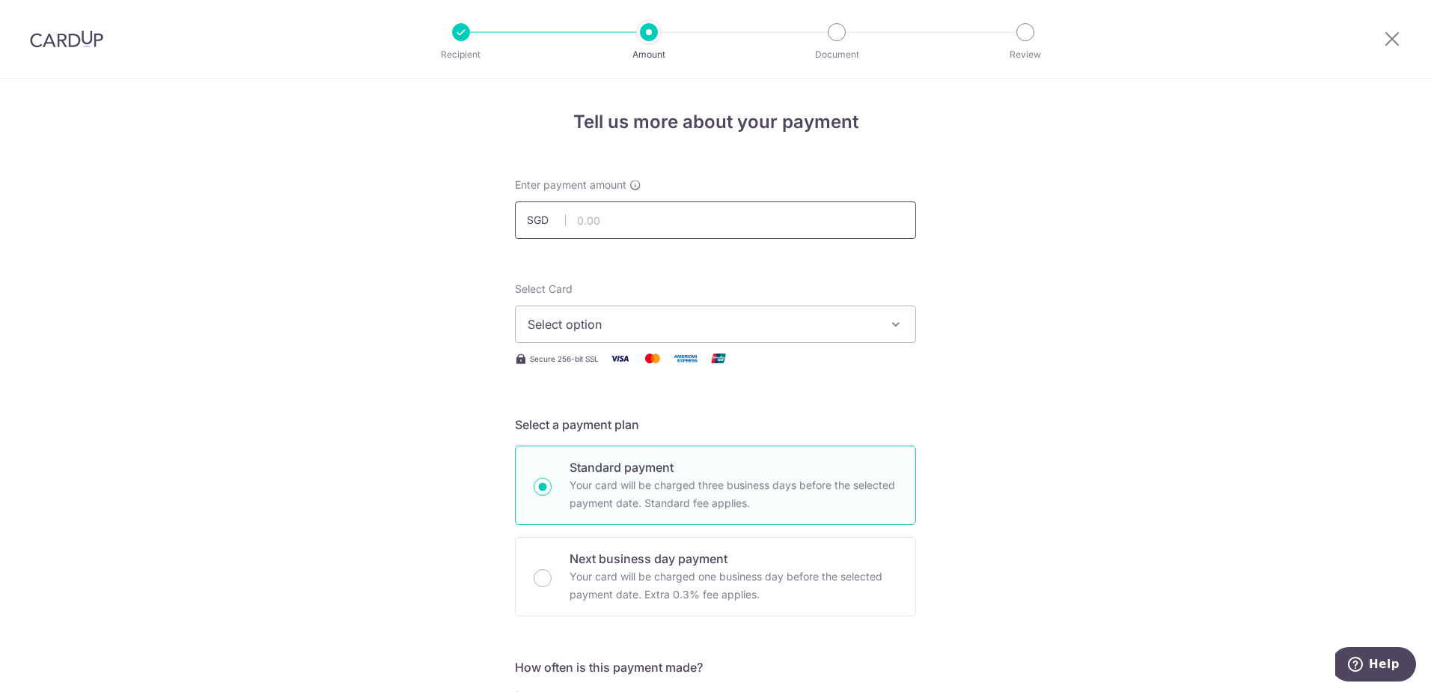
click at [565, 228] on input "text" at bounding box center [715, 219] width 401 height 37
type input "4,169.90"
click at [579, 320] on span "Select option" at bounding box center [702, 324] width 349 height 18
click at [590, 421] on link "**** 9543" at bounding box center [716, 431] width 400 height 36
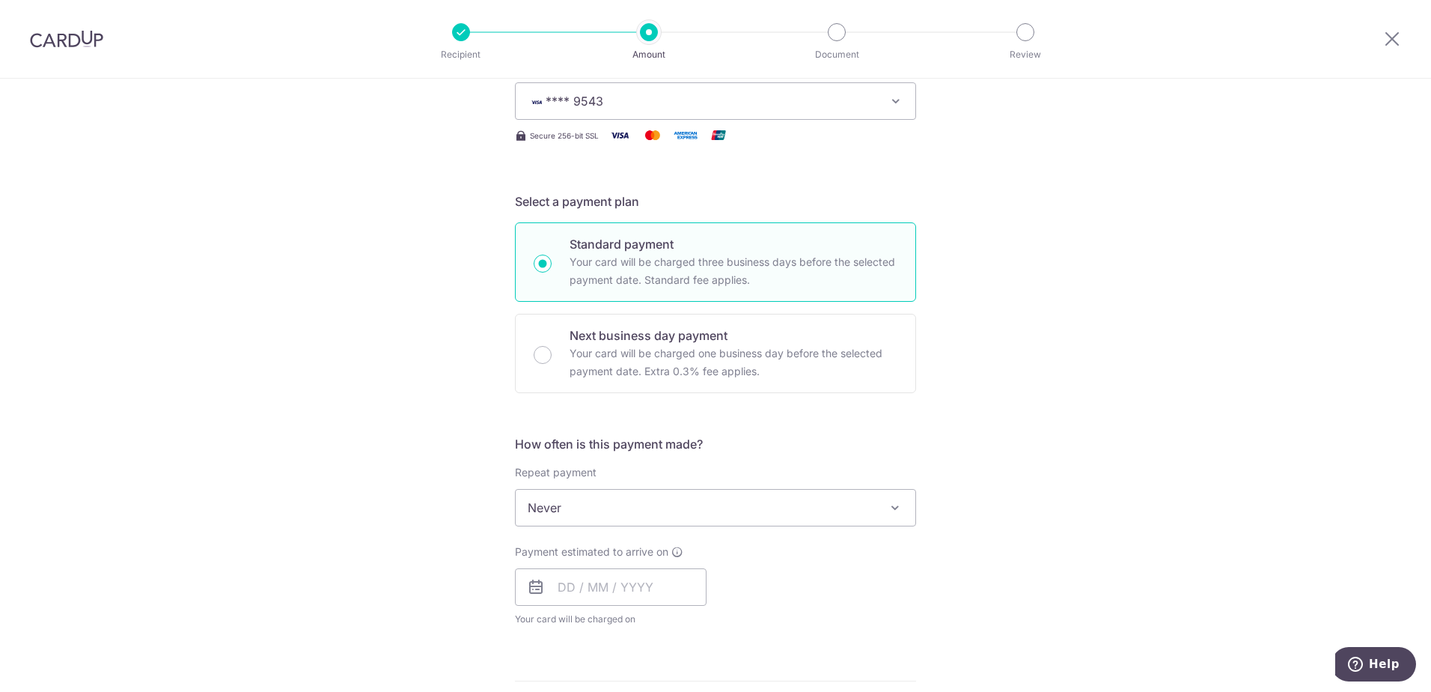
scroll to position [225, 0]
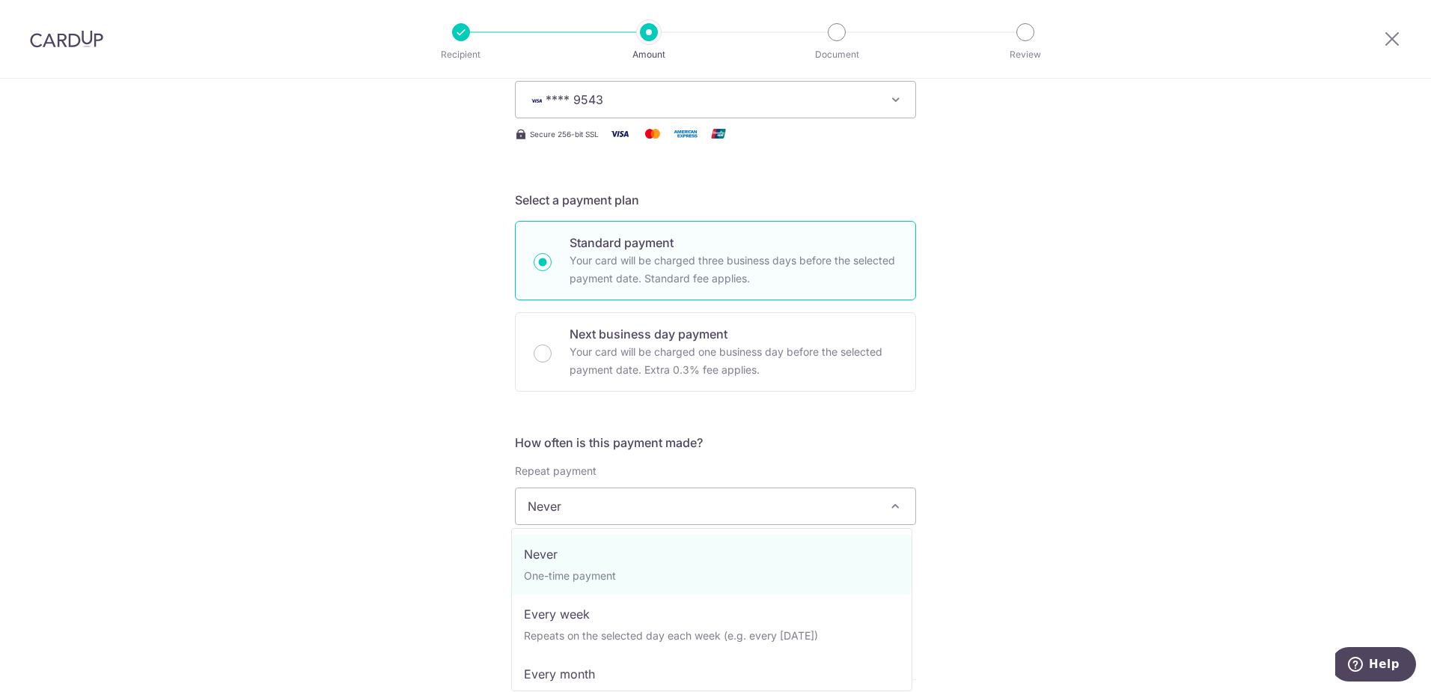
click at [590, 503] on span "Never" at bounding box center [716, 506] width 400 height 36
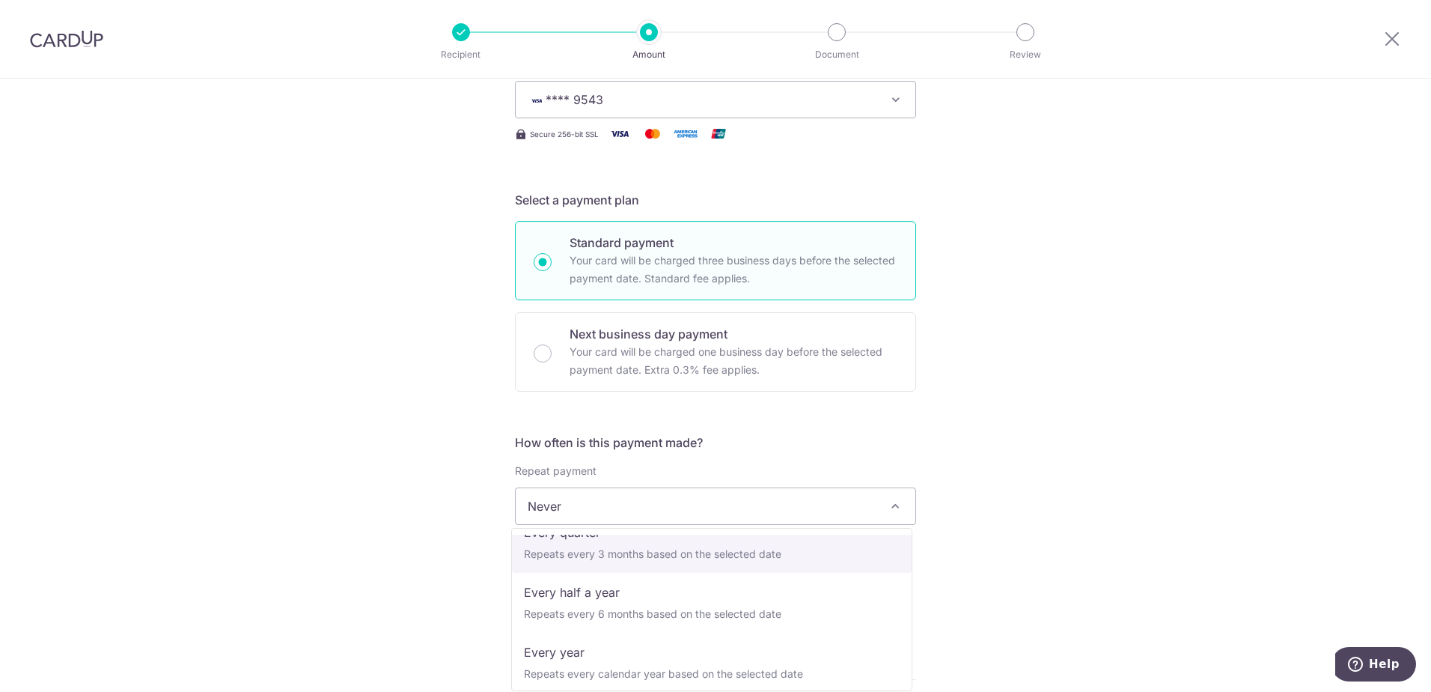
scroll to position [210, 0]
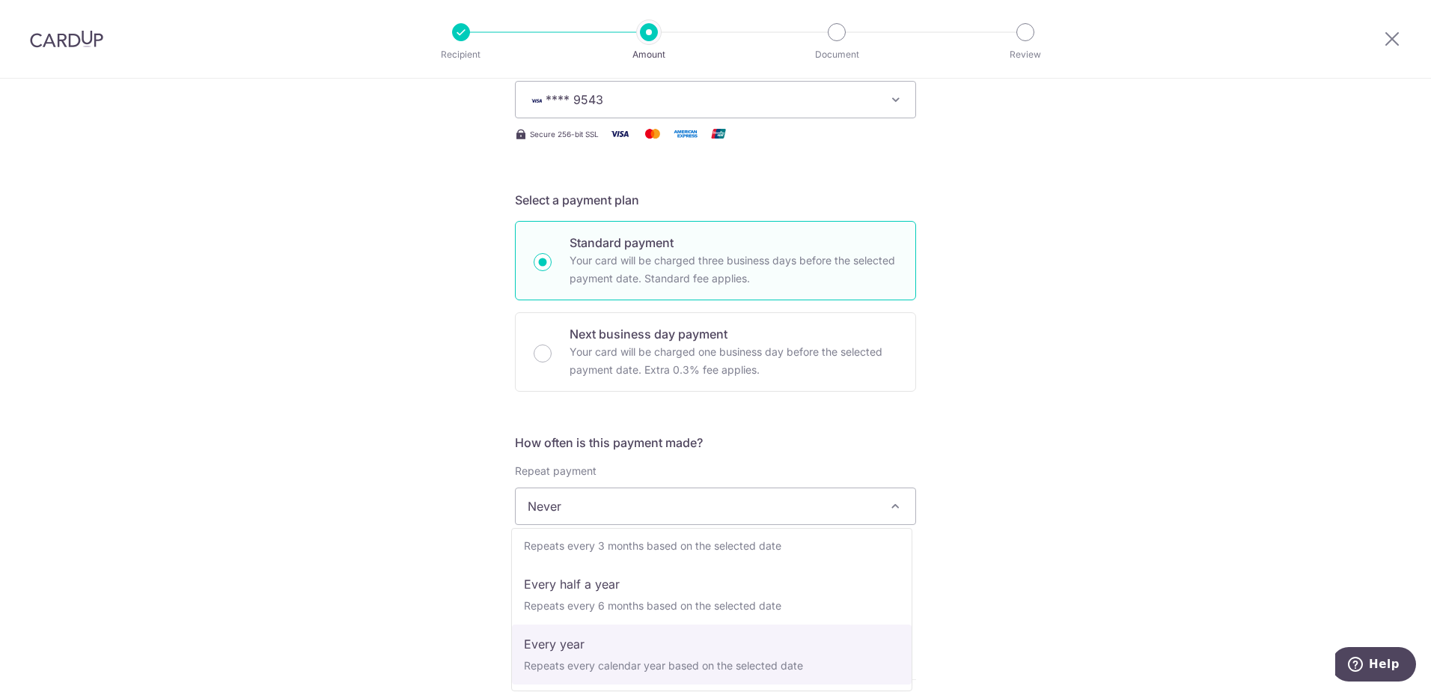
select select "6"
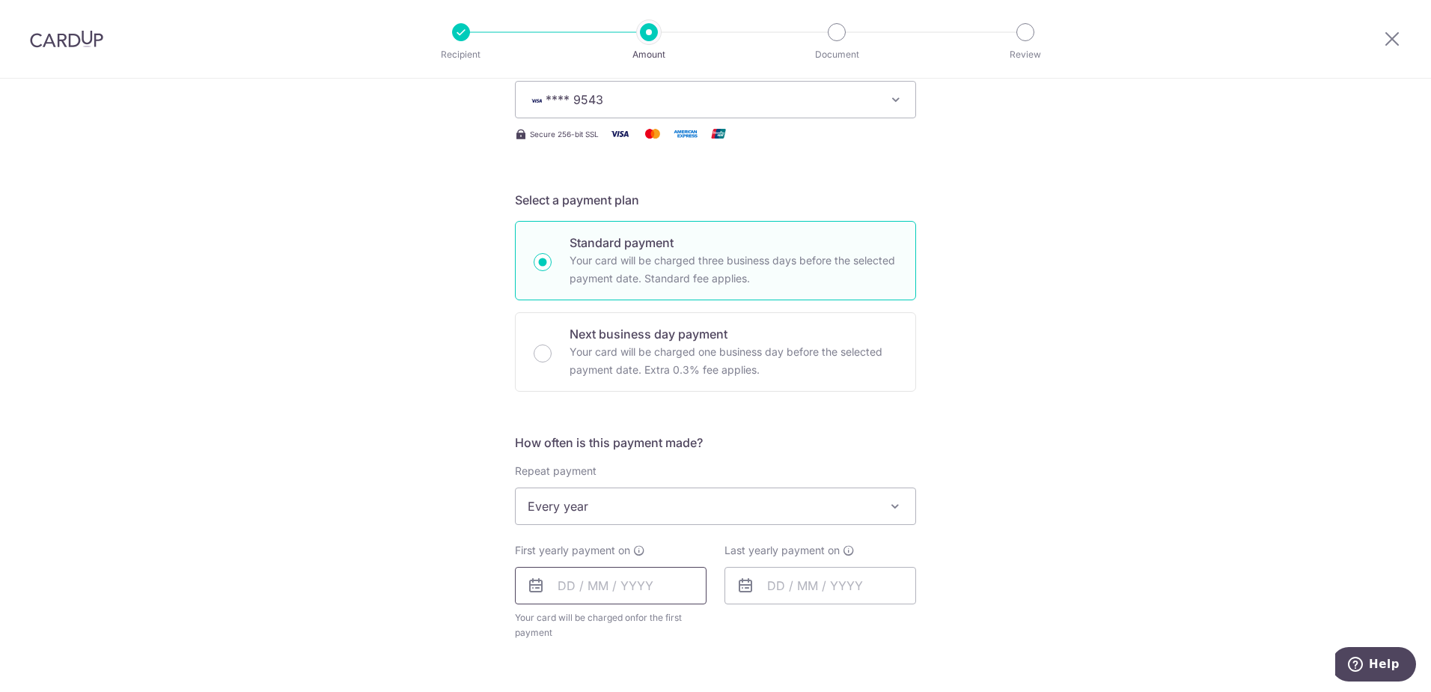
click at [578, 586] on input "text" at bounding box center [611, 585] width 192 height 37
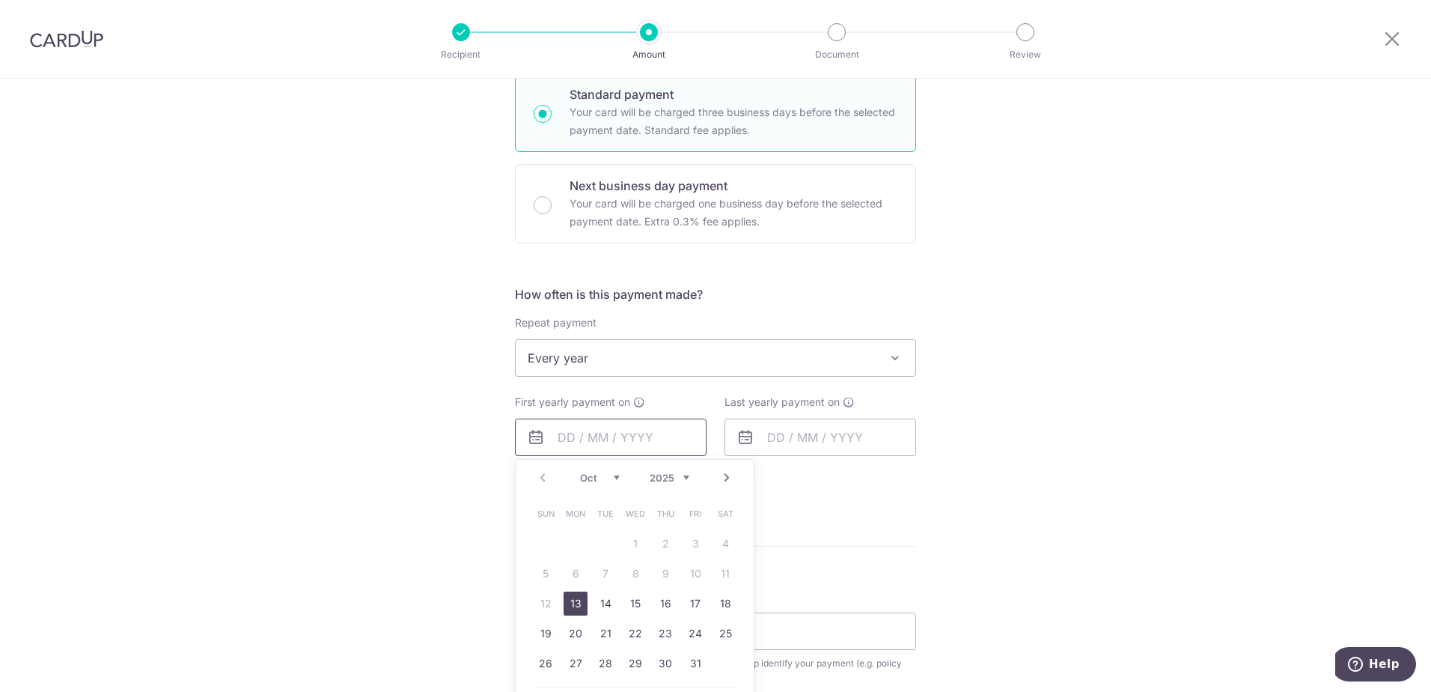
scroll to position [374, 0]
click at [683, 597] on link "17" at bounding box center [695, 602] width 24 height 24
type input "[DATE]"
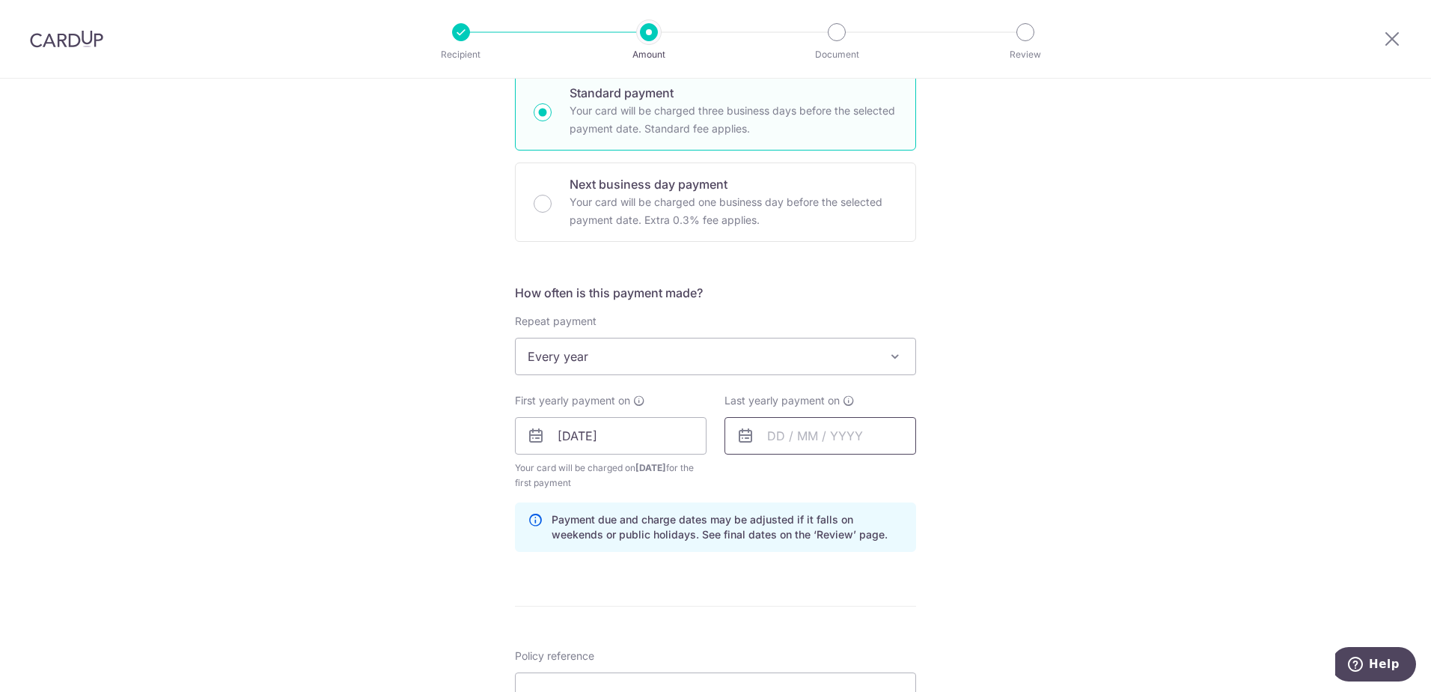
click at [801, 443] on input "text" at bounding box center [820, 435] width 192 height 37
click at [891, 471] on select "2025 2026 2027 2028 2029 2030 2031 2032 2033 2034 2035" at bounding box center [879, 476] width 40 height 12
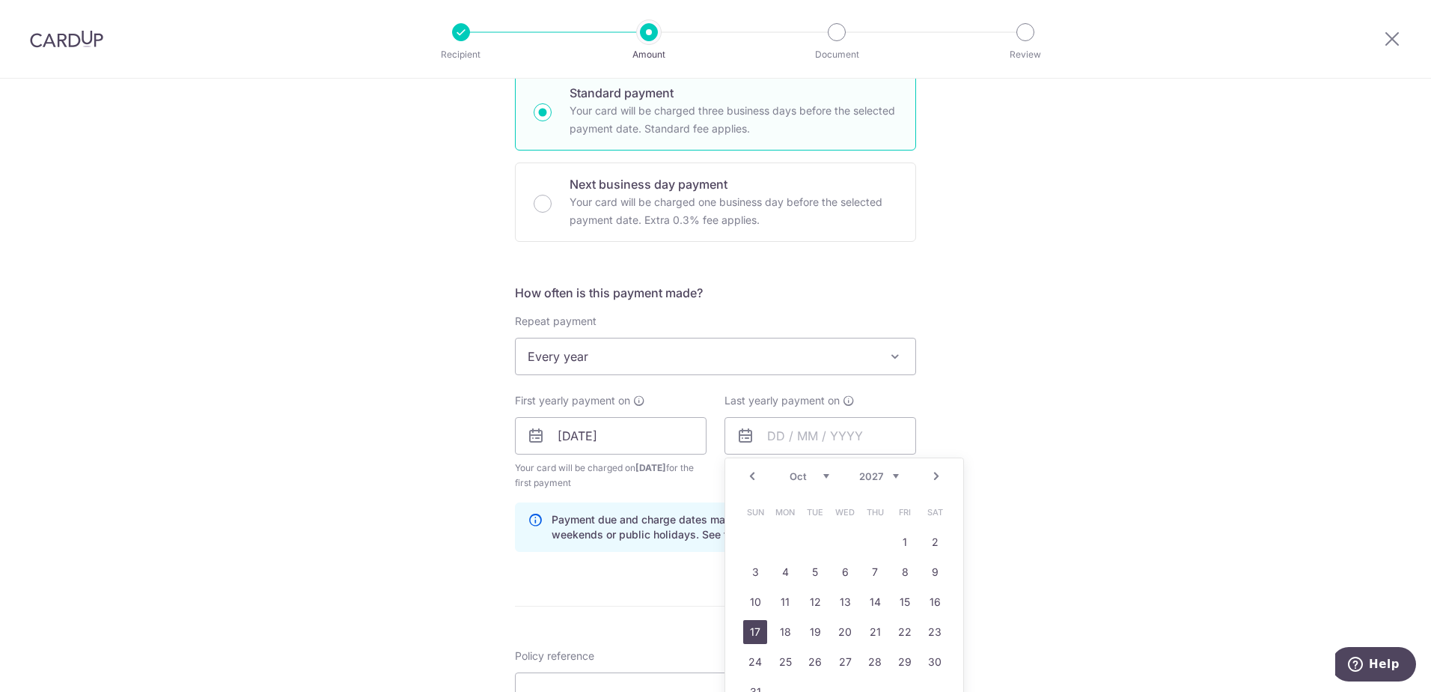
click at [751, 635] on link "17" at bounding box center [755, 632] width 24 height 24
type input "17/10/2027"
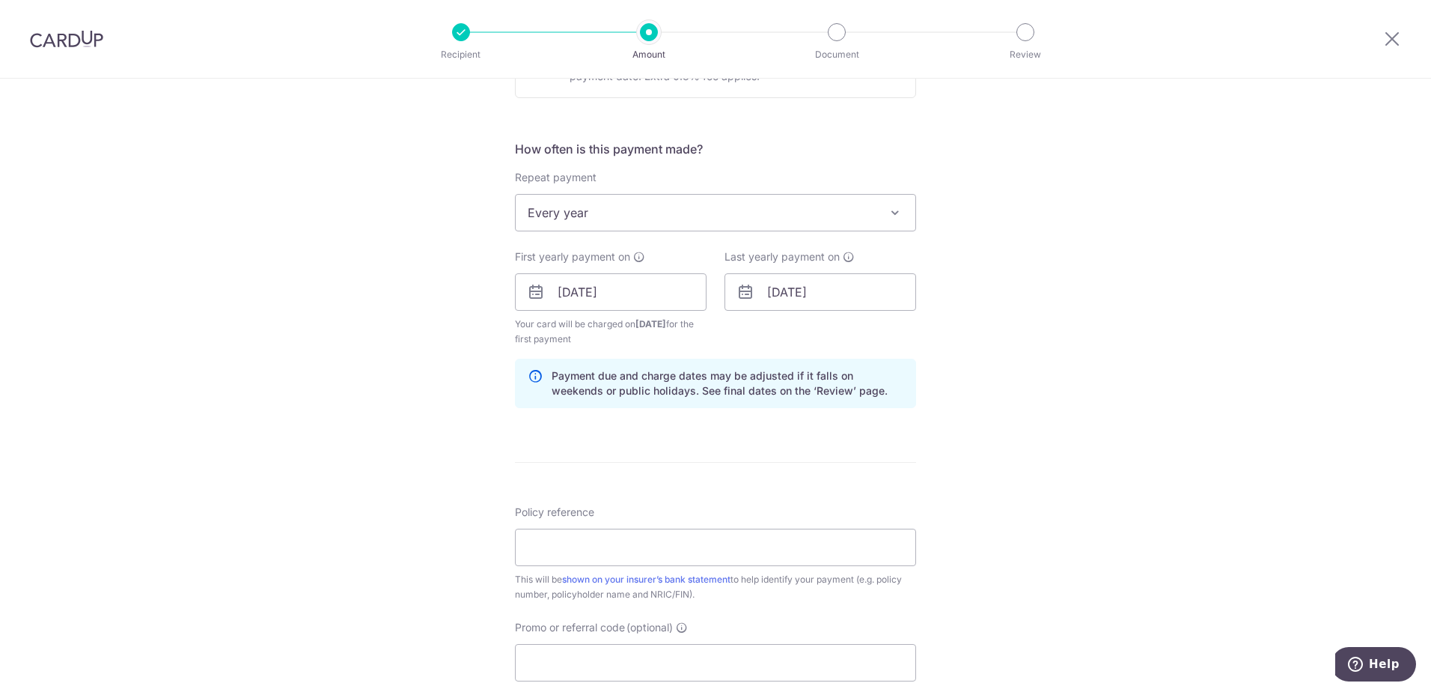
scroll to position [524, 0]
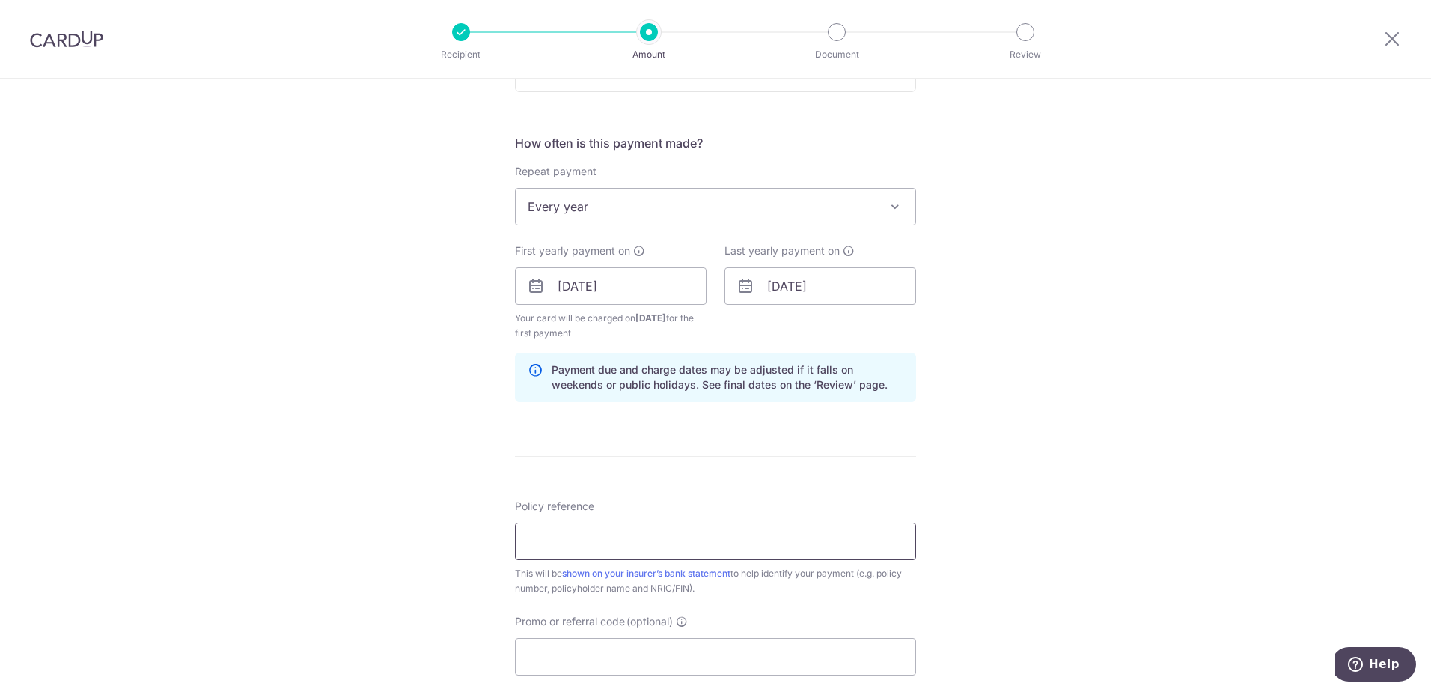
click at [572, 549] on input "Policy reference" at bounding box center [715, 540] width 401 height 37
type input "00288229"
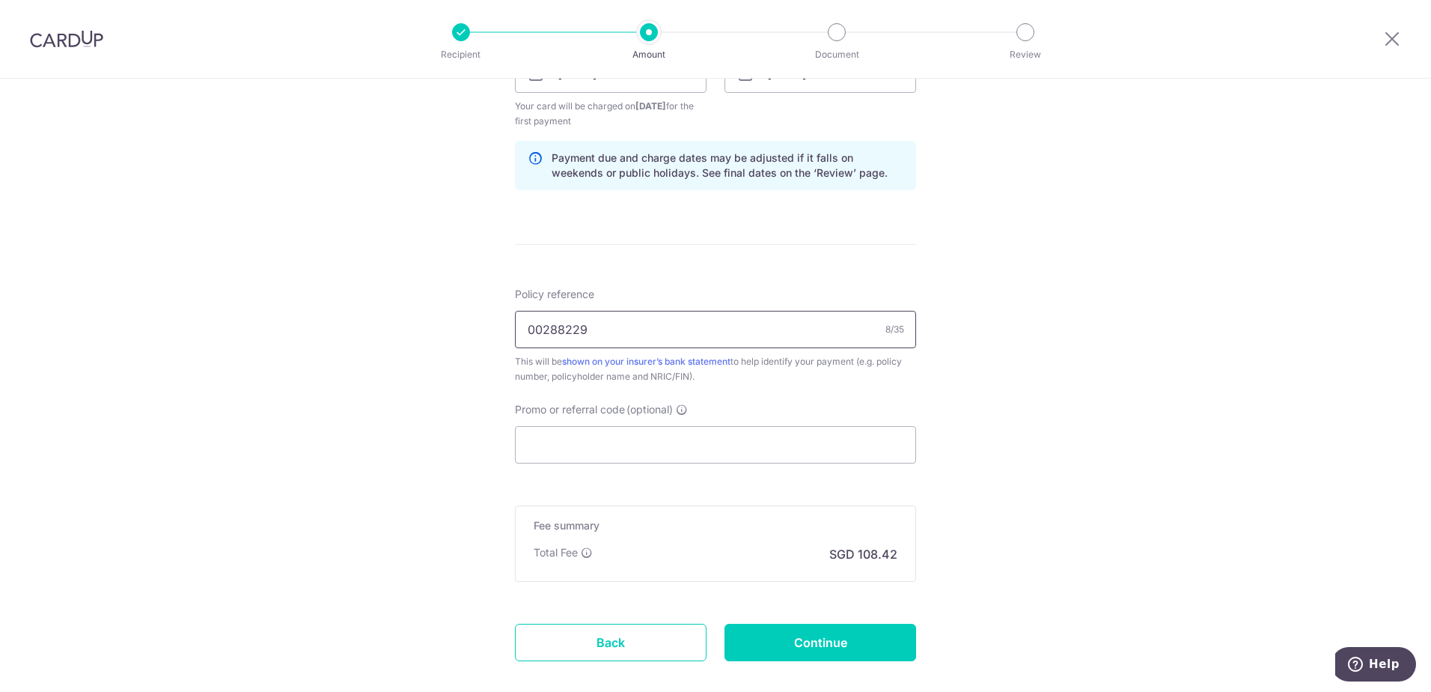
scroll to position [748, 0]
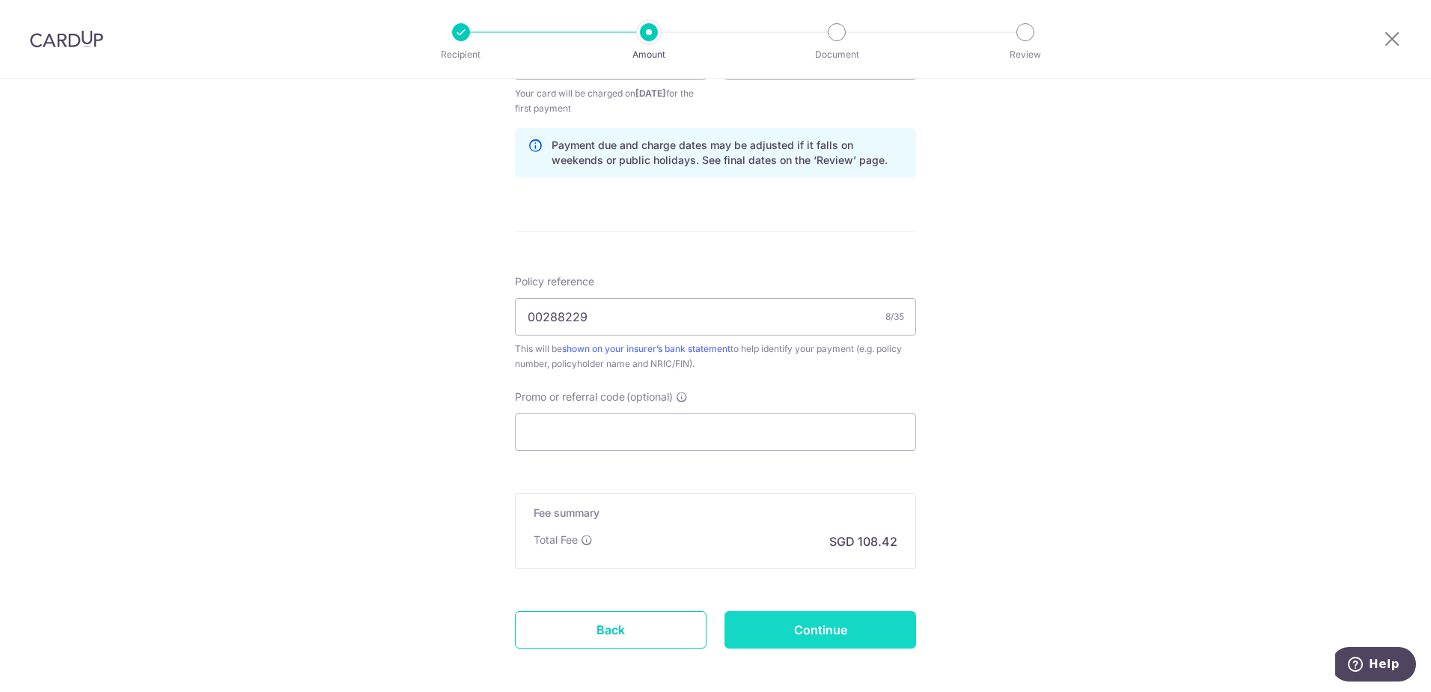
click at [789, 636] on input "Continue" at bounding box center [820, 629] width 192 height 37
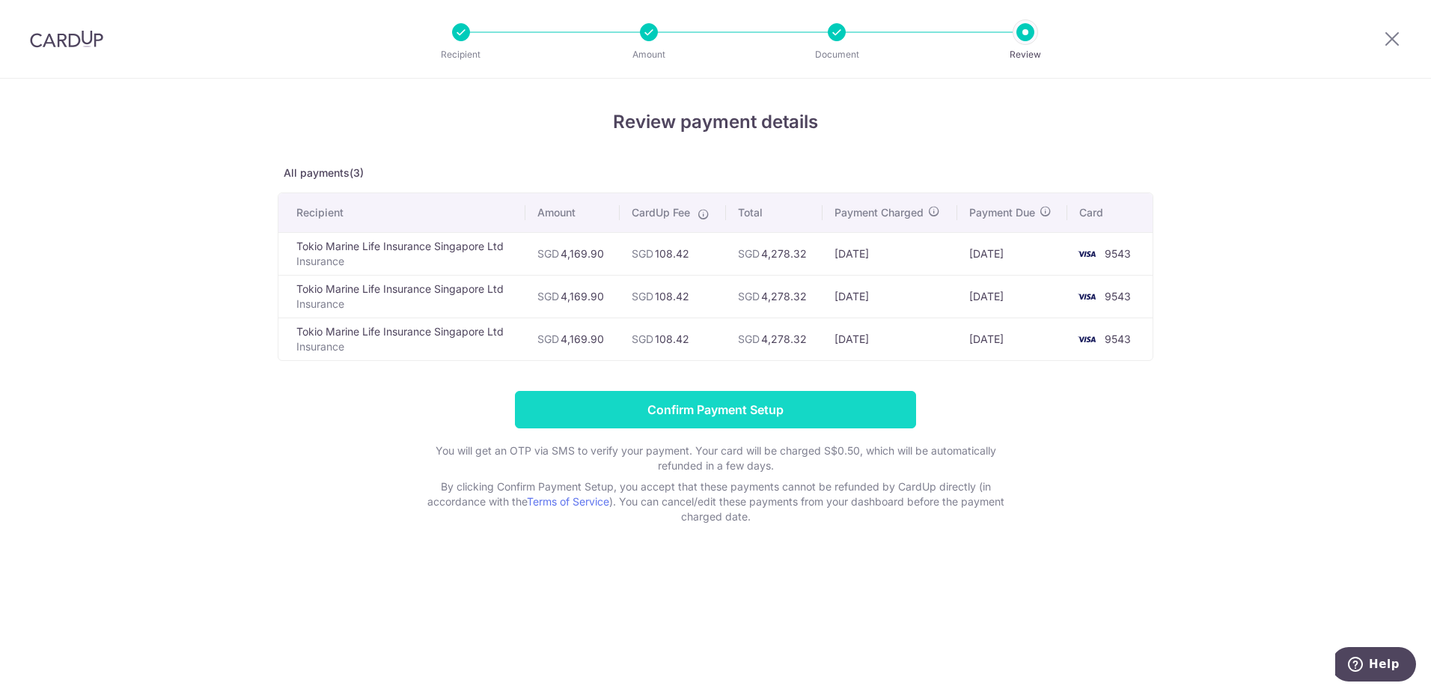
click at [727, 411] on input "Confirm Payment Setup" at bounding box center [715, 409] width 401 height 37
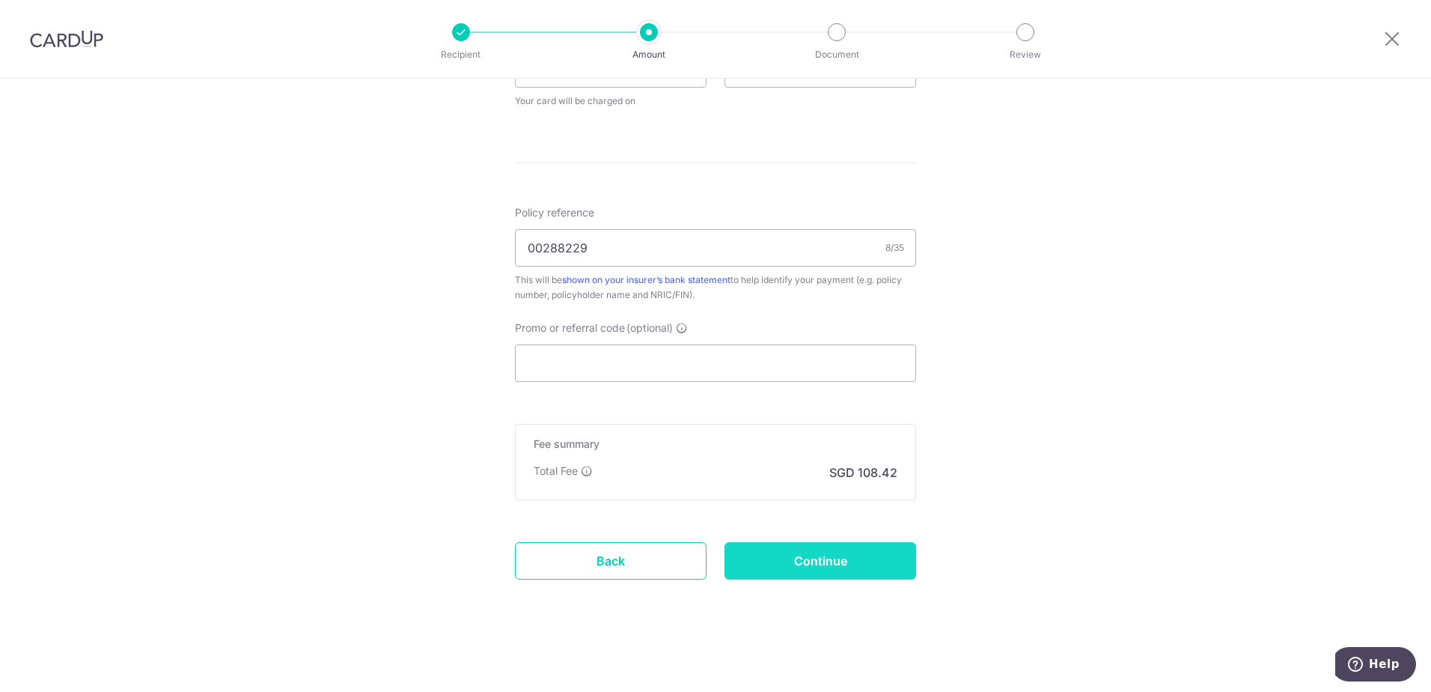
click at [765, 552] on input "Continue" at bounding box center [820, 560] width 192 height 37
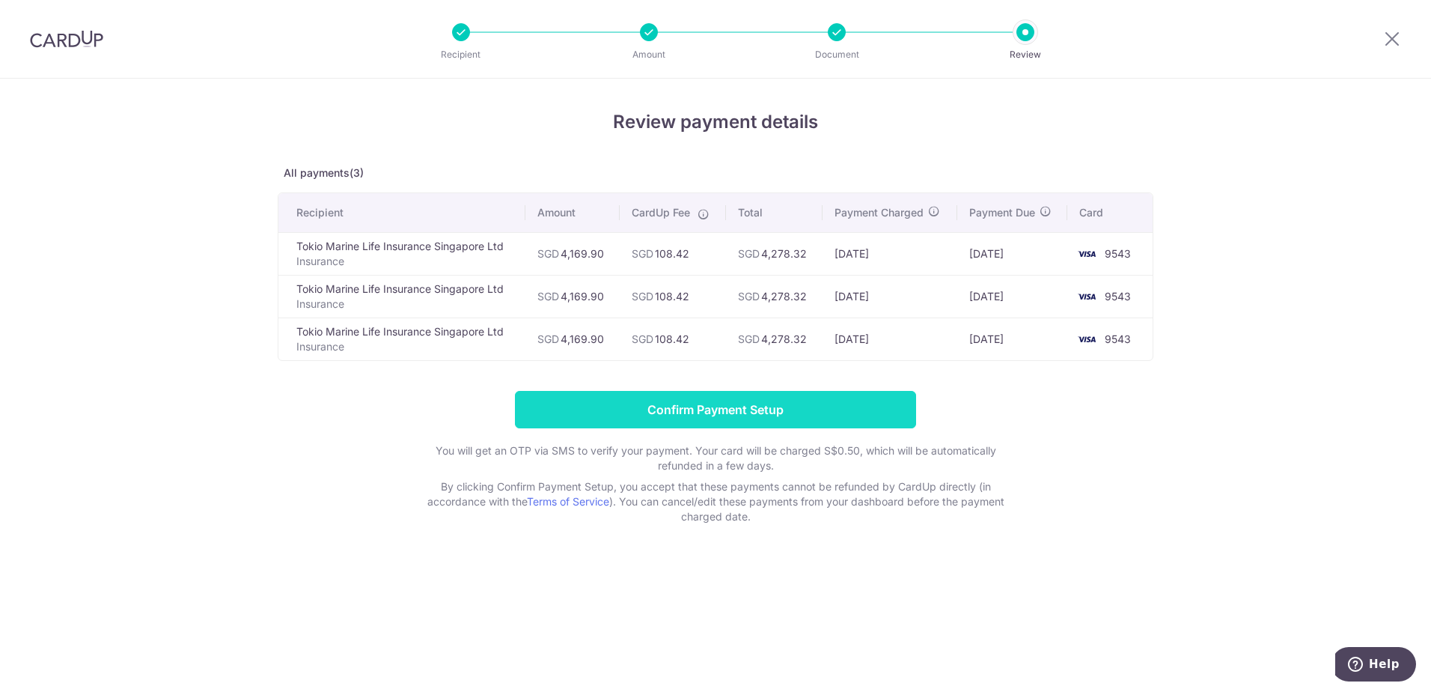
click at [769, 402] on input "Confirm Payment Setup" at bounding box center [715, 409] width 401 height 37
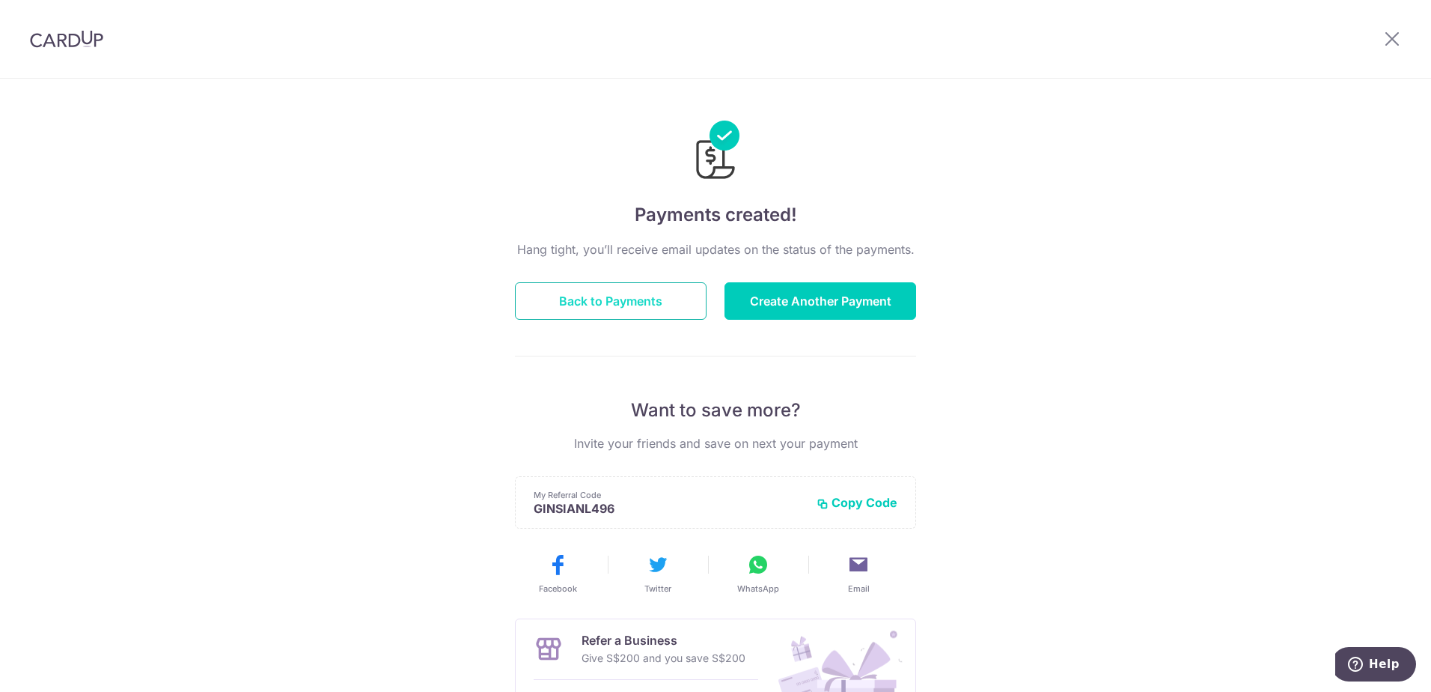
click at [581, 309] on button "Back to Payments" at bounding box center [611, 300] width 192 height 37
